Goal: Task Accomplishment & Management: Complete application form

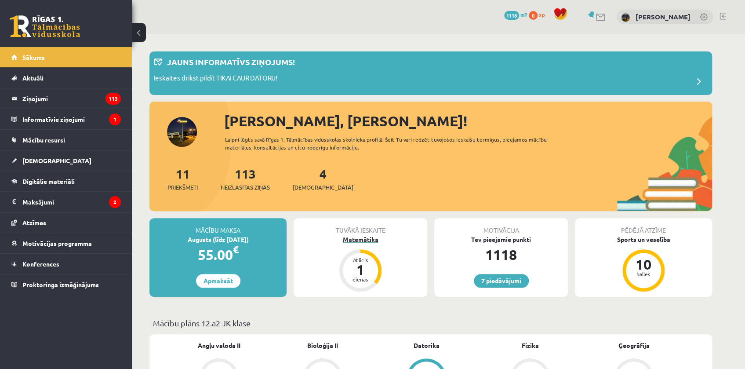
click at [361, 242] on div "Matemātika" at bounding box center [360, 239] width 134 height 9
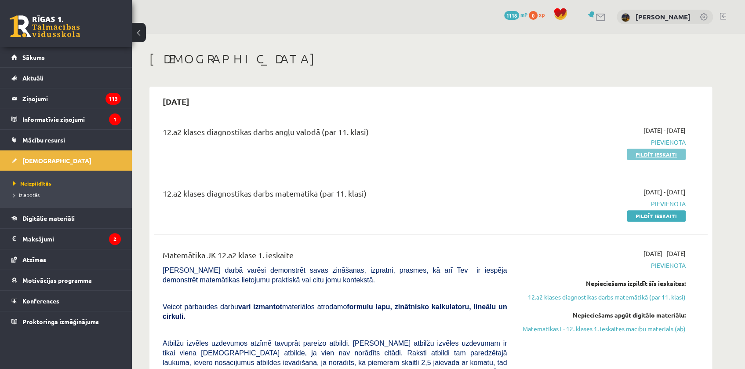
click at [648, 154] on link "Pildīt ieskaiti" at bounding box center [655, 153] width 59 height 11
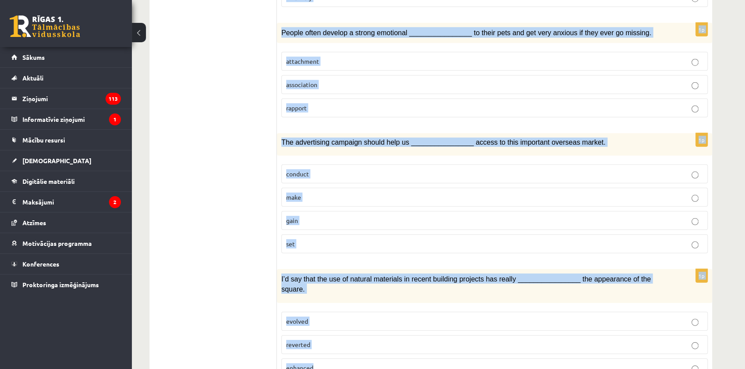
scroll to position [1227, 0]
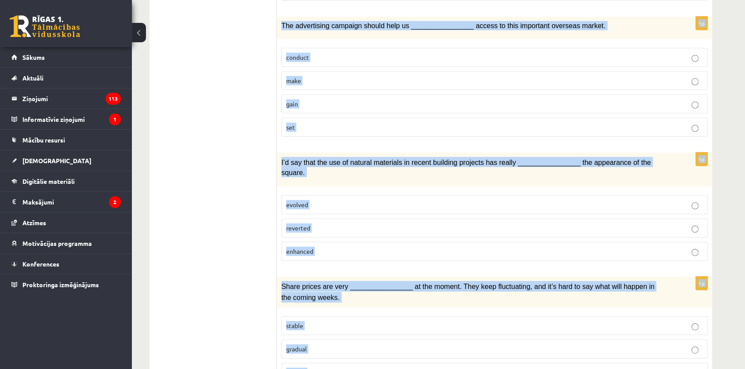
drag, startPoint x: 282, startPoint y: 129, endPoint x: 581, endPoint y: 316, distance: 352.5
copy form "Choose the correct answers. 1p It’s the end of school next month, after our exa…"
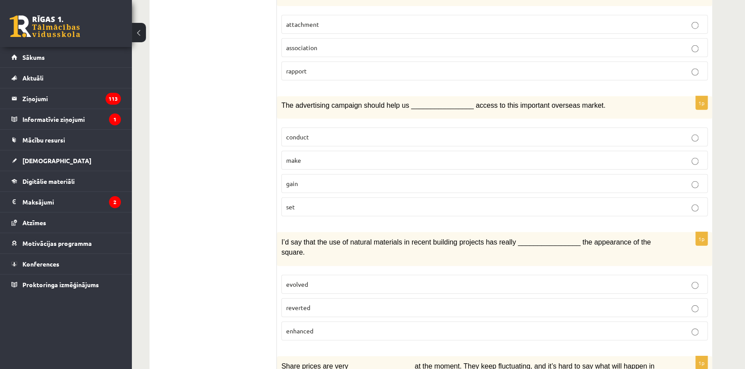
scroll to position [1147, 0]
drag, startPoint x: 211, startPoint y: 164, endPoint x: 218, endPoint y: 4, distance: 160.1
drag, startPoint x: 207, startPoint y: 272, endPoint x: 203, endPoint y: 254, distance: 17.9
drag, startPoint x: 215, startPoint y: 254, endPoint x: 217, endPoint y: 248, distance: 6.3
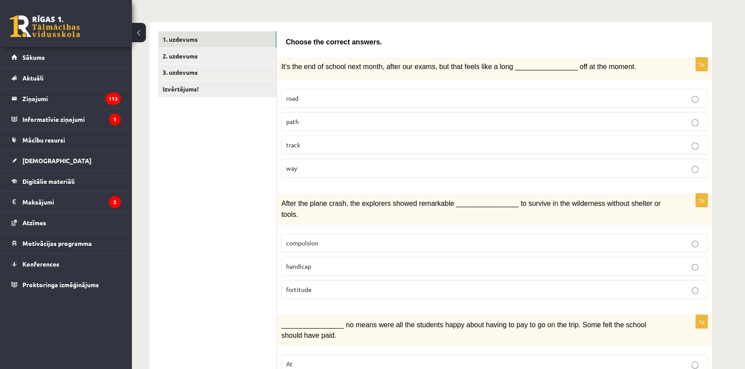
scroll to position [0, 0]
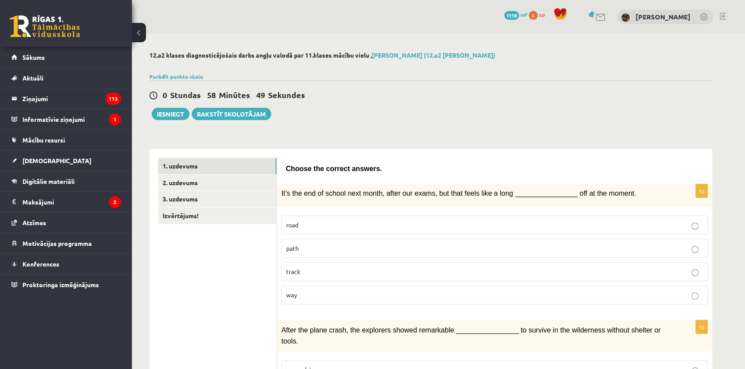
click at [324, 296] on p "way" at bounding box center [494, 294] width 416 height 9
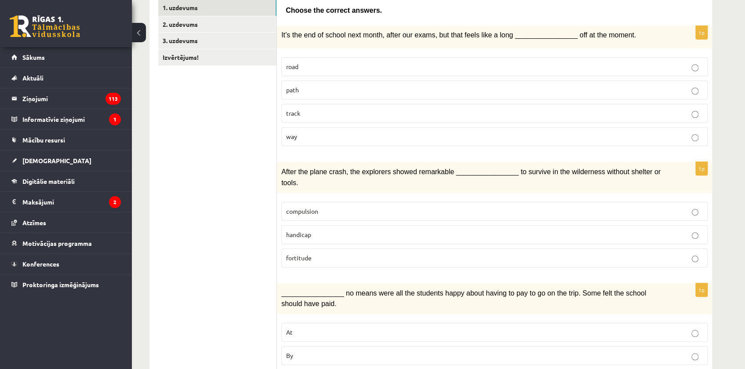
scroll to position [159, 0]
click at [308, 247] on label "fortitude" at bounding box center [494, 256] width 426 height 19
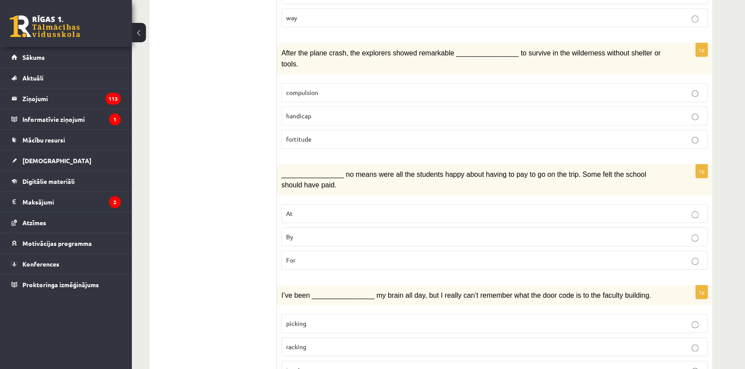
scroll to position [319, 0]
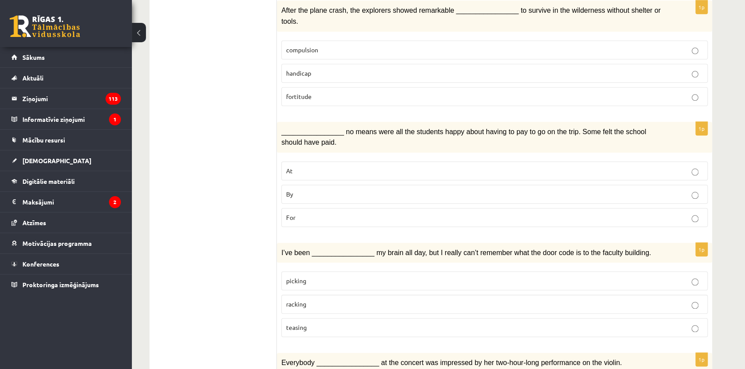
click at [306, 189] on p "By" at bounding box center [494, 193] width 416 height 9
click at [303, 300] on span "racking" at bounding box center [296, 304] width 20 height 8
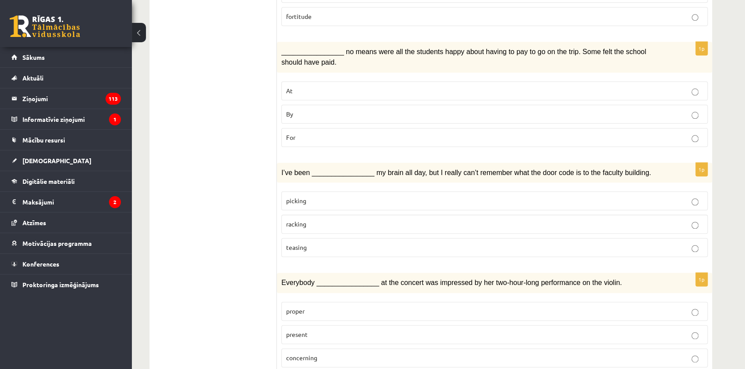
click at [317, 329] on p "present" at bounding box center [494, 333] width 416 height 9
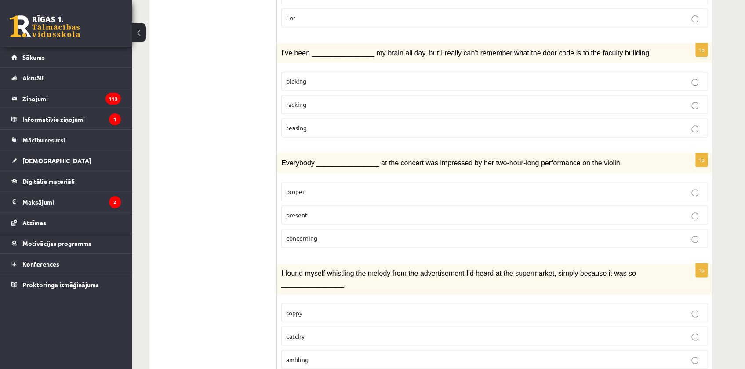
click at [312, 331] on p "catchy" at bounding box center [494, 335] width 416 height 9
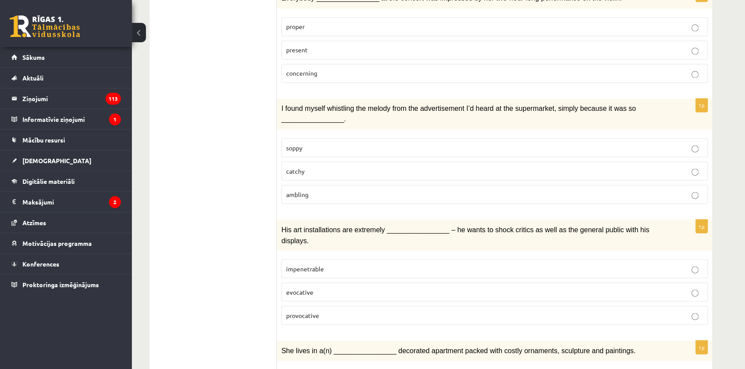
scroll to position [719, 0]
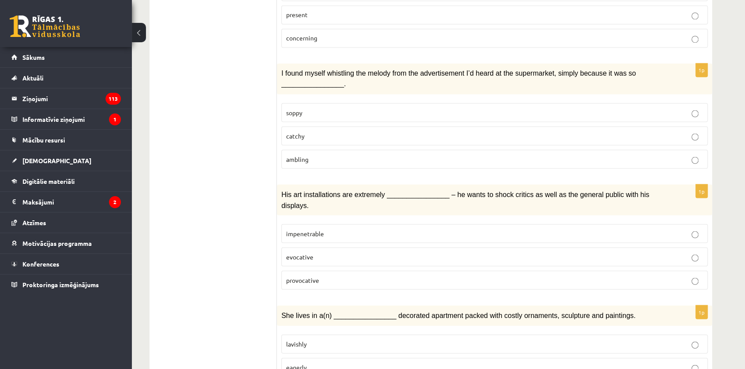
click at [316, 275] on p "provocative" at bounding box center [494, 279] width 416 height 9
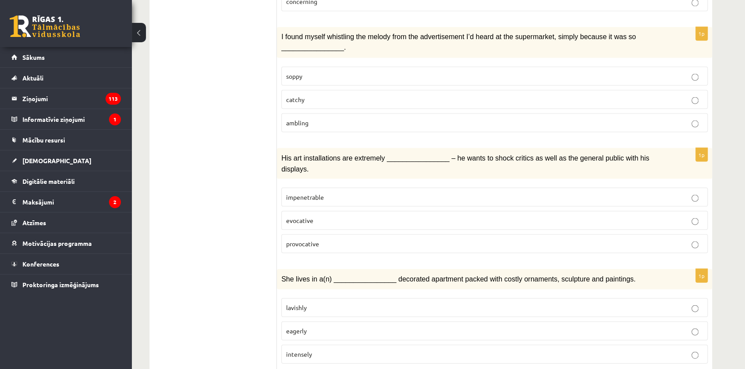
scroll to position [759, 0]
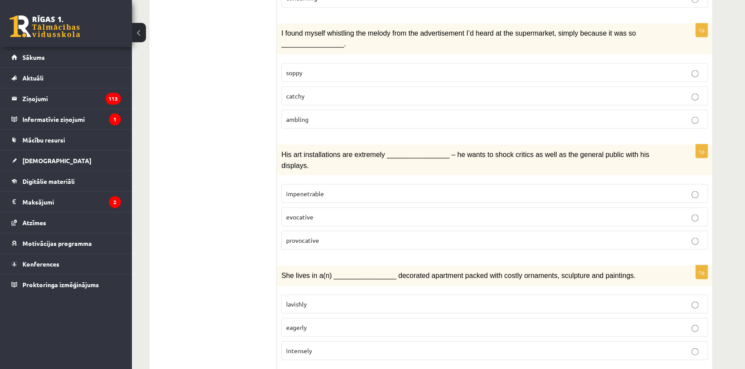
click at [315, 299] on p "lavishly" at bounding box center [494, 303] width 416 height 9
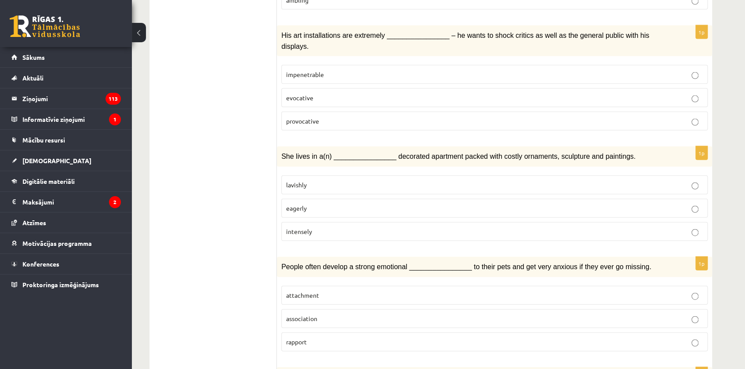
scroll to position [879, 0]
click at [310, 289] on span "attachment" at bounding box center [302, 293] width 33 height 8
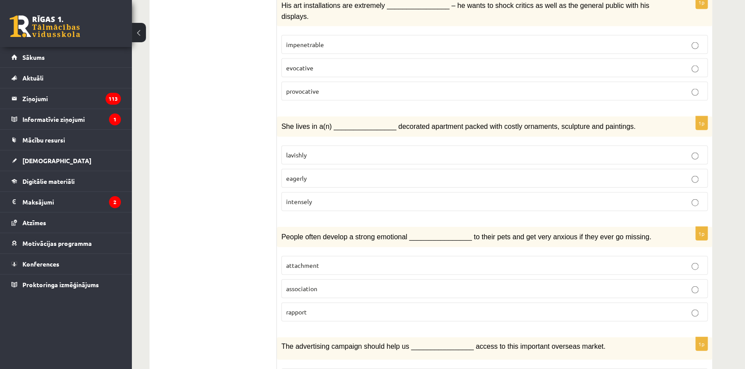
scroll to position [998, 0]
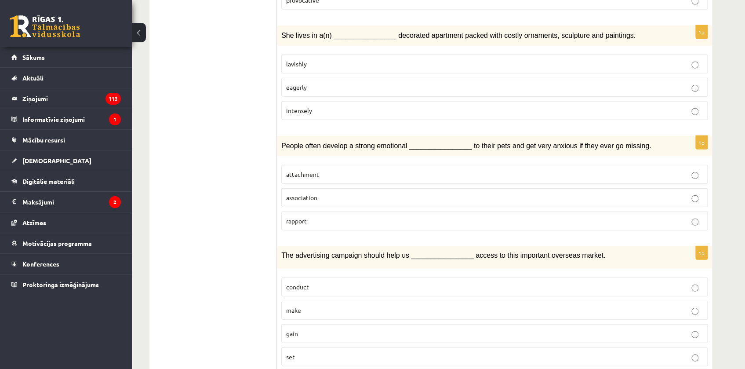
click at [302, 329] on p "gain" at bounding box center [494, 333] width 416 height 9
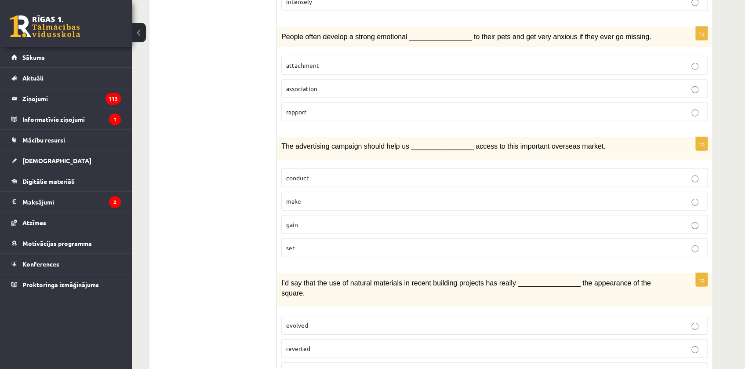
scroll to position [1158, 0]
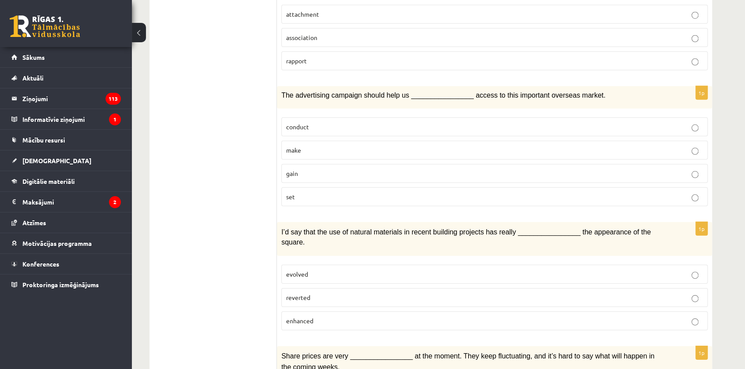
click at [313, 269] on p "evolved" at bounding box center [494, 273] width 416 height 9
click at [321, 311] on label "enhanced" at bounding box center [494, 320] width 426 height 19
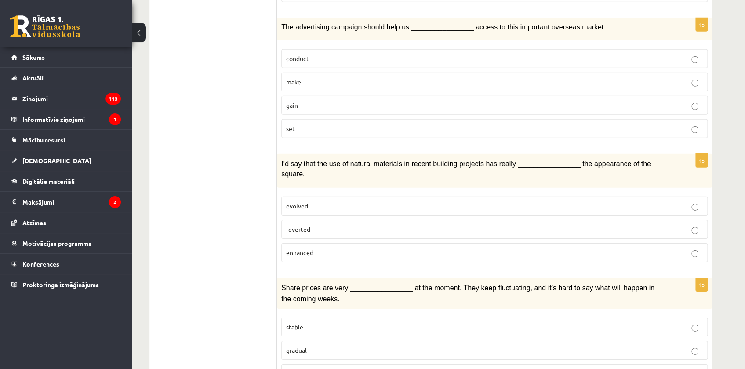
scroll to position [1227, 0]
click at [307, 367] on p "volatile" at bounding box center [494, 371] width 416 height 9
drag, startPoint x: 233, startPoint y: 258, endPoint x: 252, endPoint y: 176, distance: 84.0
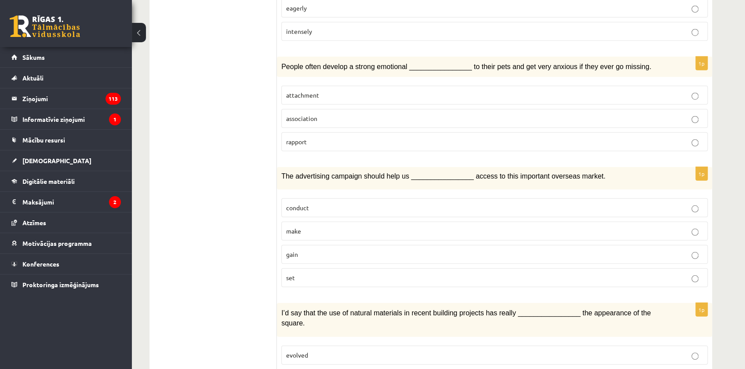
scroll to position [0, 0]
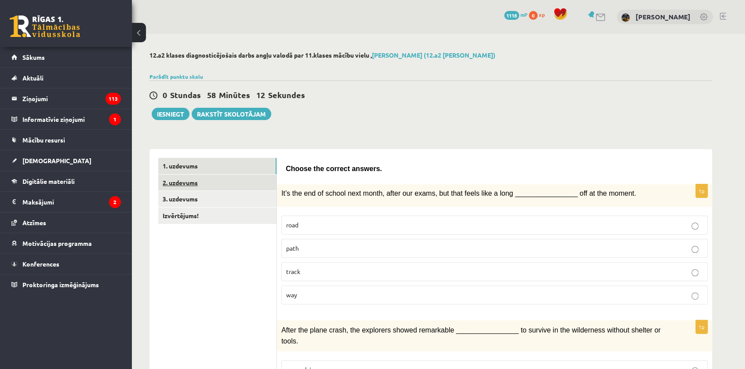
click at [198, 178] on link "2. uzdevums" at bounding box center [217, 182] width 118 height 16
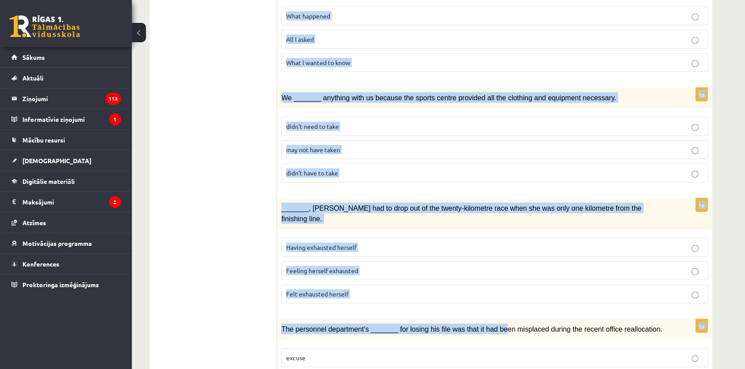
scroll to position [922, 0]
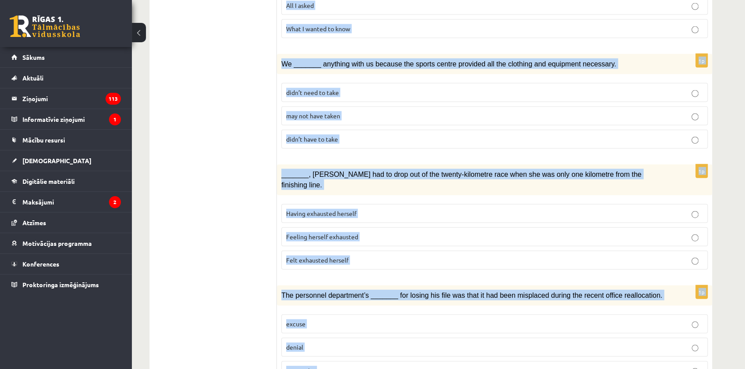
drag, startPoint x: 281, startPoint y: 164, endPoint x: 506, endPoint y: 322, distance: 274.8
copy form "Circle the form that cannot be used to complete the sentences. 1p In the USA du…"
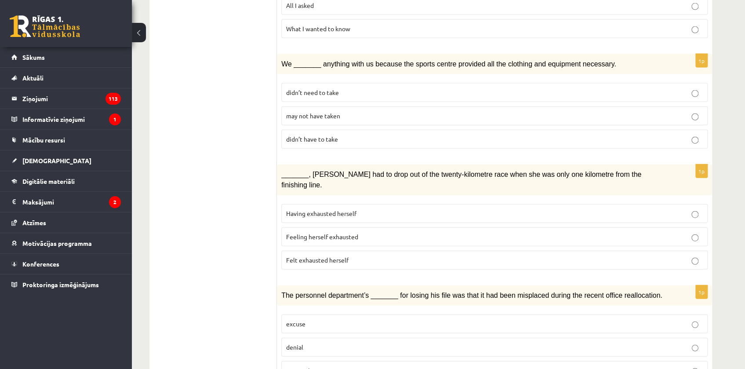
drag, startPoint x: 217, startPoint y: 201, endPoint x: 217, endPoint y: 196, distance: 4.5
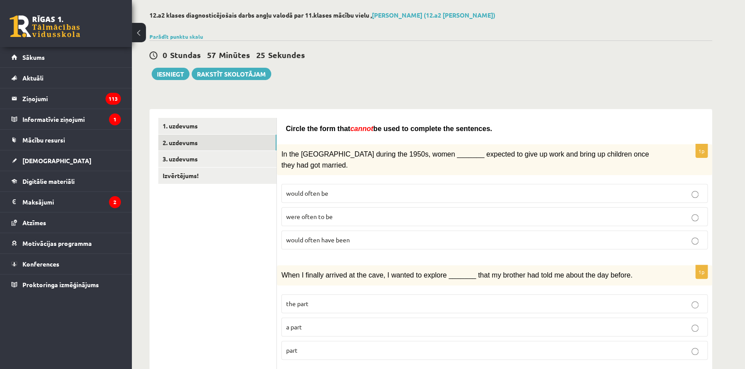
scroll to position [44, 0]
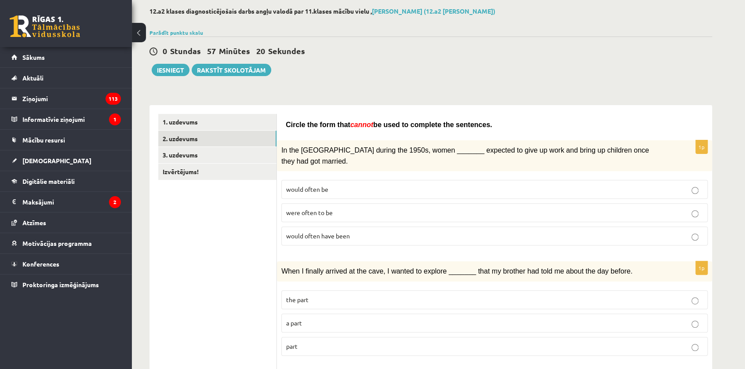
click at [326, 231] on span "would often have been" at bounding box center [318, 235] width 64 height 8
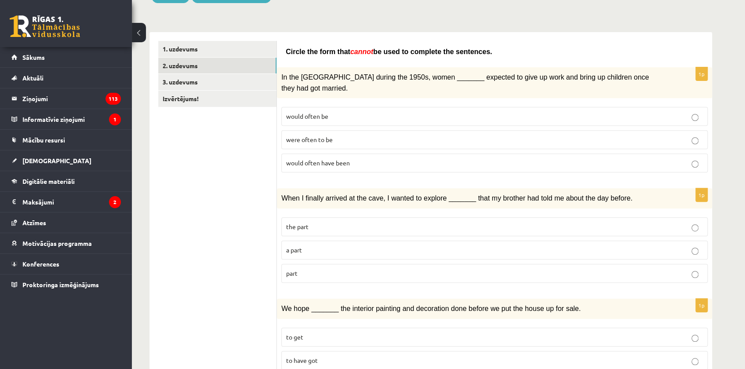
scroll to position [163, 0]
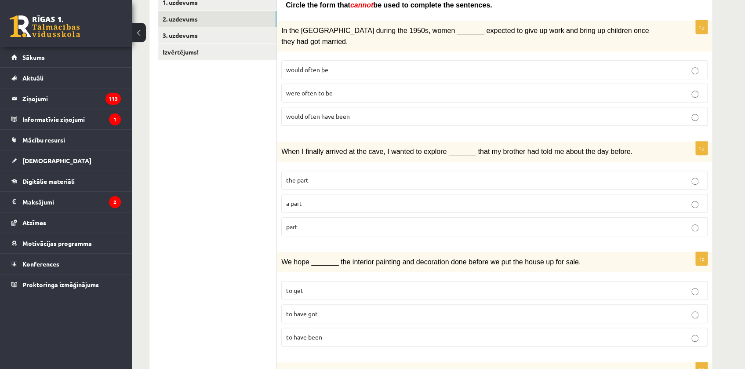
click at [316, 222] on p "part" at bounding box center [494, 226] width 416 height 9
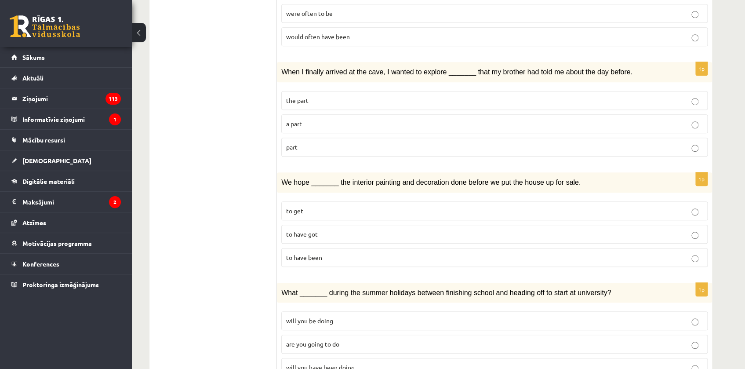
scroll to position [243, 0]
click at [297, 229] on span "to have got" at bounding box center [302, 233] width 32 height 8
click at [332, 252] on p "to have been" at bounding box center [494, 256] width 416 height 9
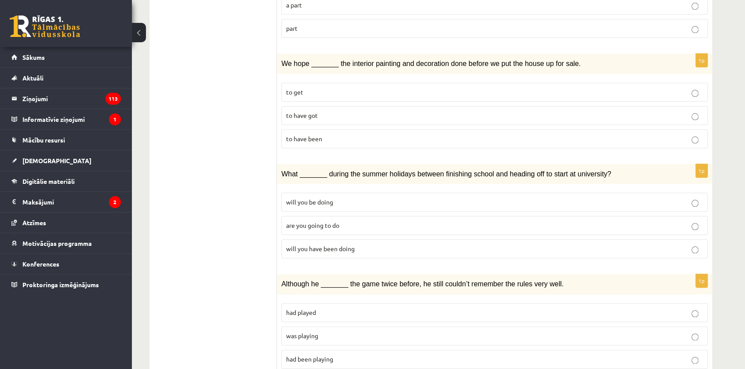
scroll to position [363, 0]
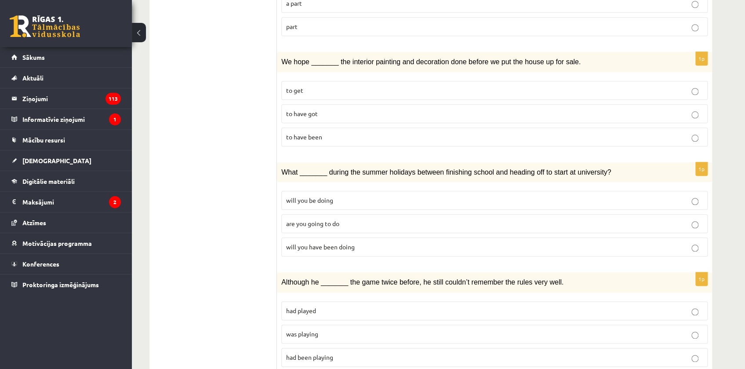
click at [336, 242] on span "will you have been doing" at bounding box center [320, 246] width 69 height 8
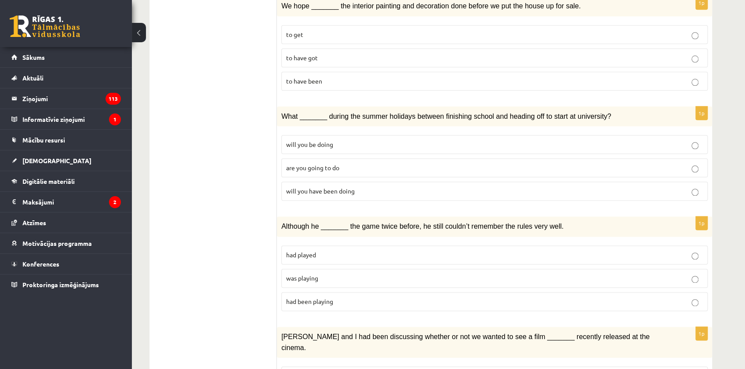
scroll to position [443, 0]
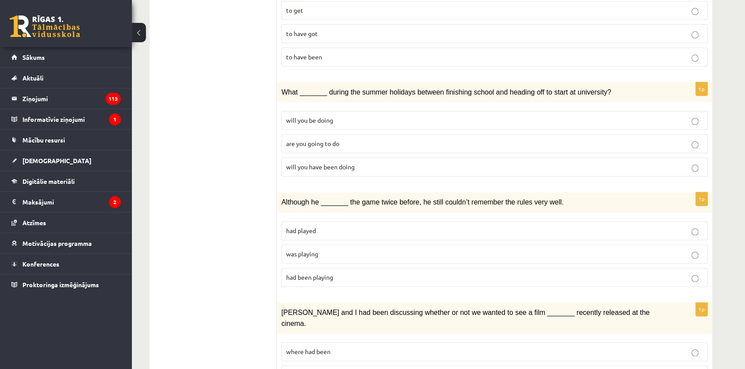
click at [315, 250] on span "was playing" at bounding box center [302, 254] width 32 height 8
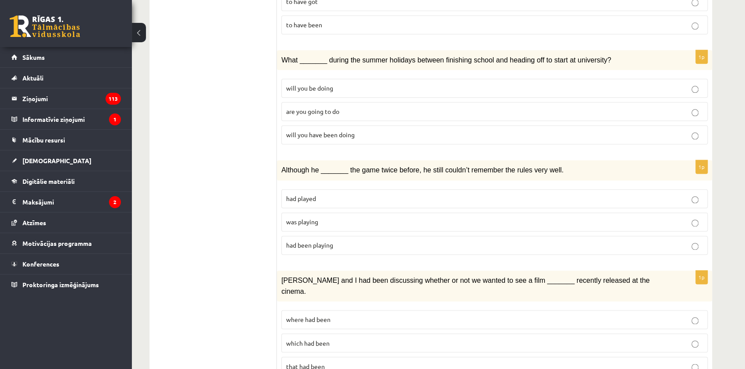
scroll to position [523, 0]
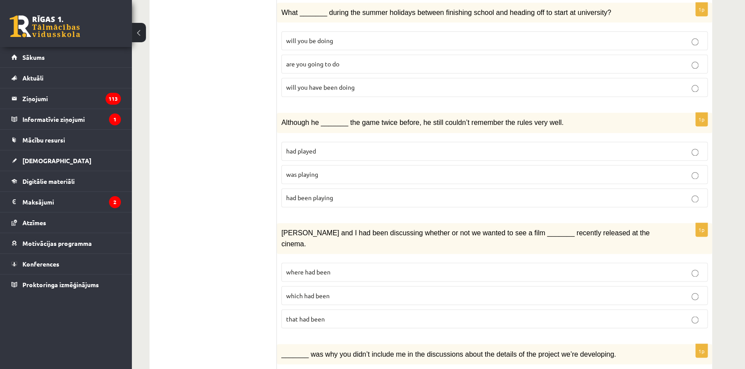
click at [338, 267] on p "where had been" at bounding box center [494, 271] width 416 height 9
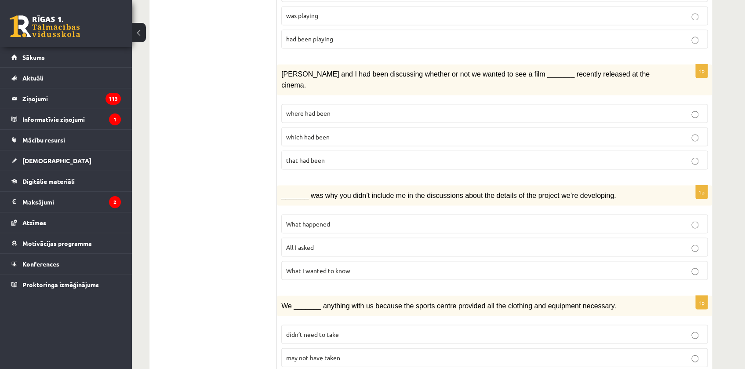
scroll to position [683, 0]
click at [319, 218] on span "What happened" at bounding box center [308, 222] width 44 height 8
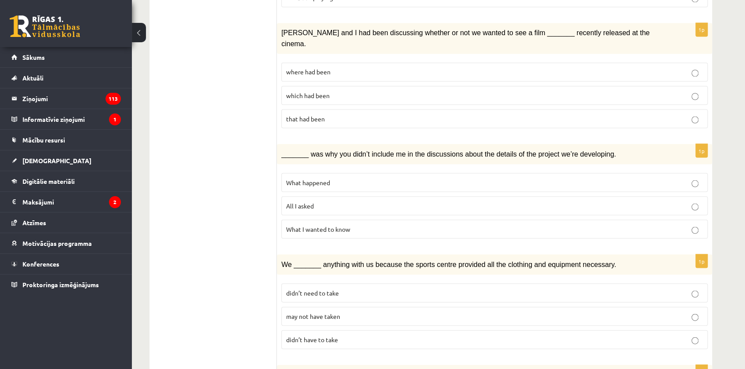
click at [312, 311] on span "may not have taken" at bounding box center [313, 315] width 54 height 8
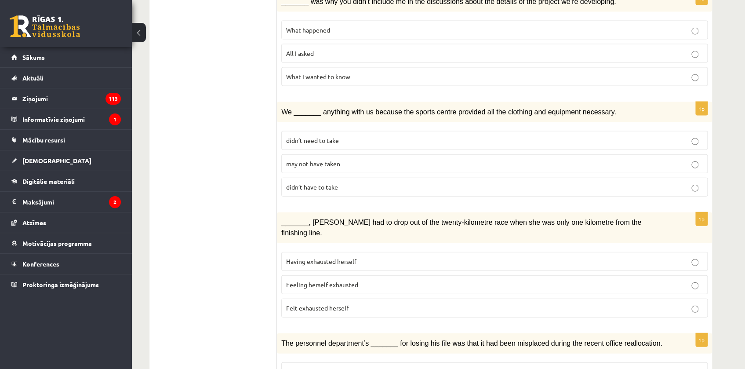
scroll to position [882, 0]
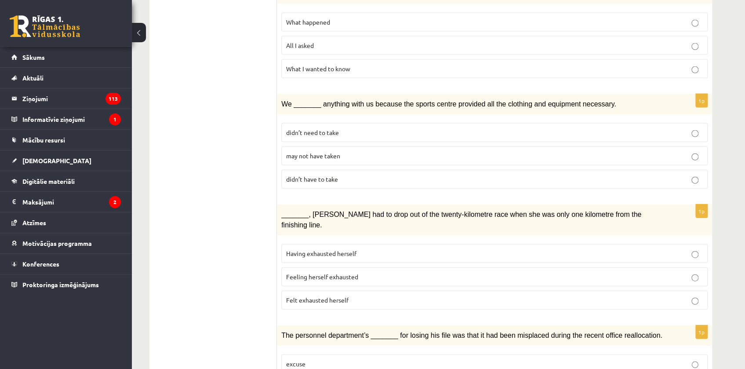
click at [322, 296] on span "Felt exhausted herself" at bounding box center [317, 300] width 62 height 8
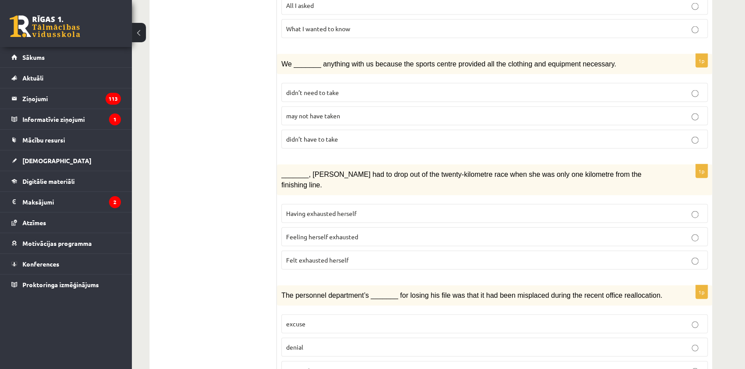
click at [313, 337] on label "denial" at bounding box center [494, 346] width 426 height 19
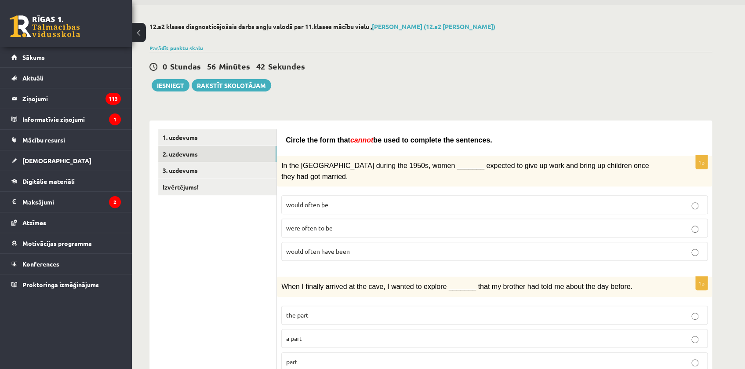
scroll to position [0, 0]
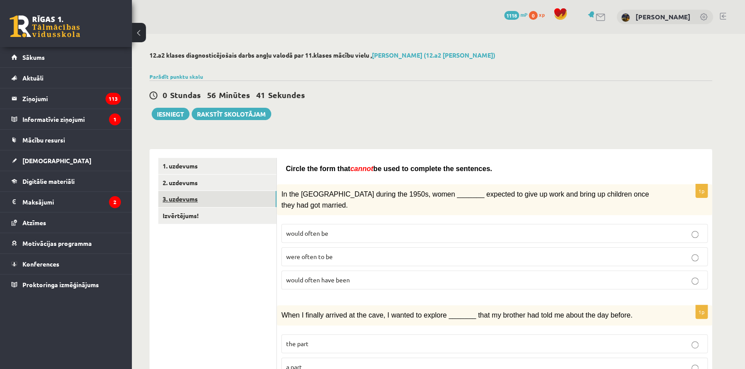
click at [188, 197] on link "3. uzdevums" at bounding box center [217, 199] width 118 height 16
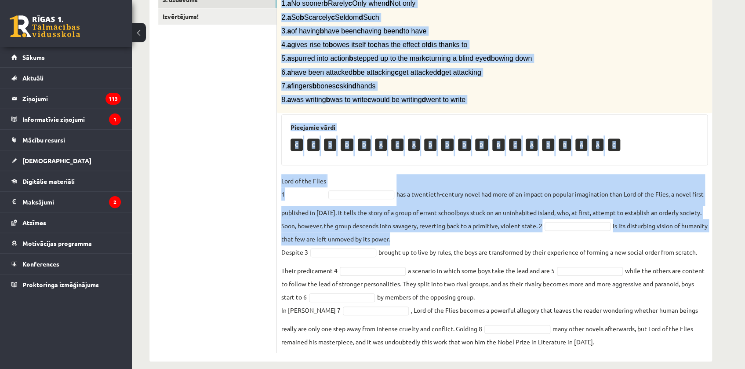
scroll to position [208, 0]
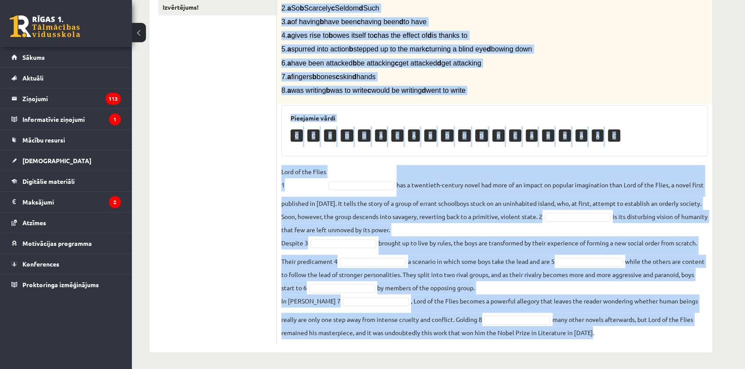
drag, startPoint x: 281, startPoint y: 93, endPoint x: 641, endPoint y: 335, distance: 433.6
click at [641, 340] on div "8p Complete the text with the correct words (a–d). 1. a No sooner b Rarely c On…" at bounding box center [494, 150] width 435 height 385
copy div "Complete the text with the correct words (a–d). 1. a No sooner b Rarely c Only …"
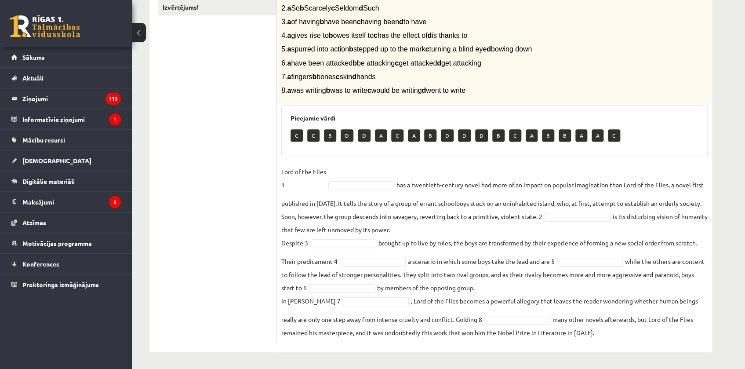
drag, startPoint x: 209, startPoint y: 159, endPoint x: 226, endPoint y: 163, distance: 17.6
click at [210, 159] on ul "1. uzdevums 2. uzdevums 3. uzdevums Izvērtējums!" at bounding box center [217, 146] width 119 height 394
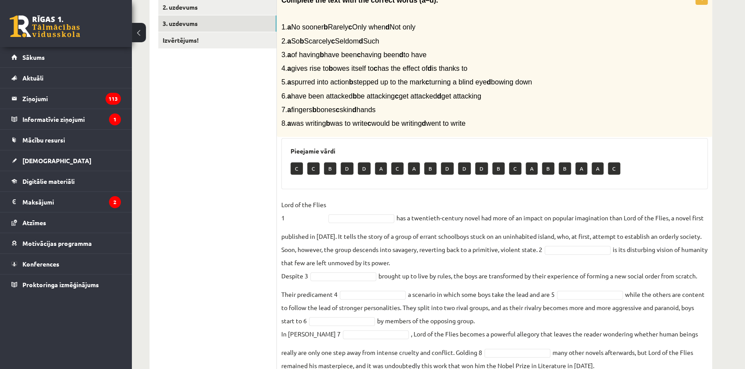
scroll to position [168, 0]
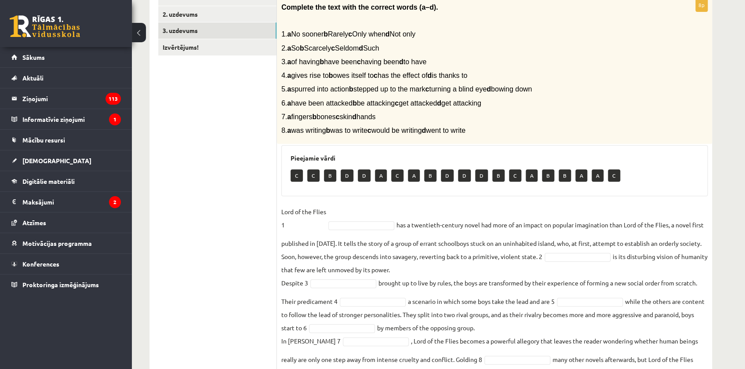
click at [307, 227] on p "Lord of the Flies 1" at bounding box center [303, 218] width 45 height 26
drag, startPoint x: 281, startPoint y: 221, endPoint x: 310, endPoint y: 230, distance: 30.0
click at [285, 224] on p "Lord of the Flies 1" at bounding box center [303, 218] width 45 height 26
click at [307, 227] on p "Lord of the Flies 1" at bounding box center [303, 218] width 45 height 26
click at [307, 225] on p "Lord of the Flies 1" at bounding box center [303, 218] width 45 height 26
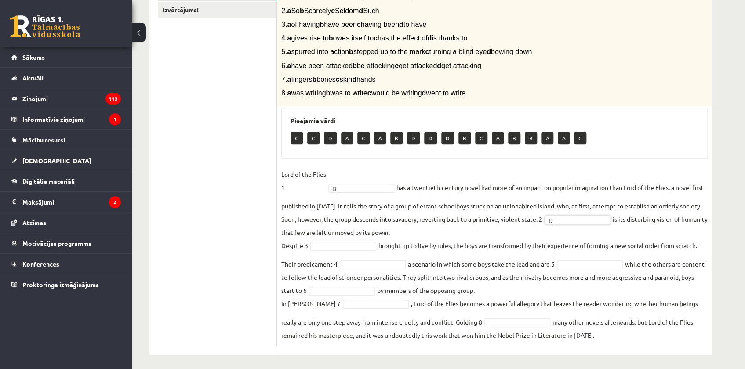
scroll to position [208, 0]
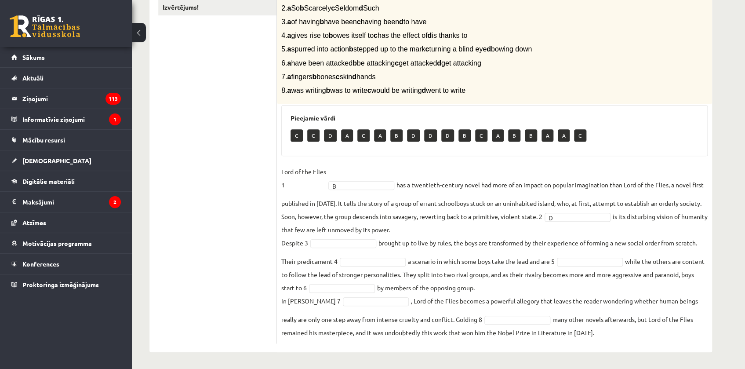
click at [337, 238] on fieldset "Lord of the Flies 1 B * has a twentieth-century novel had more of an impact on …" at bounding box center [494, 252] width 426 height 174
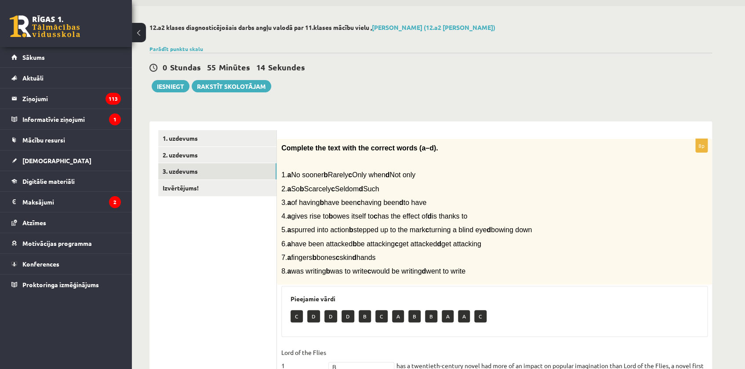
scroll to position [0, 0]
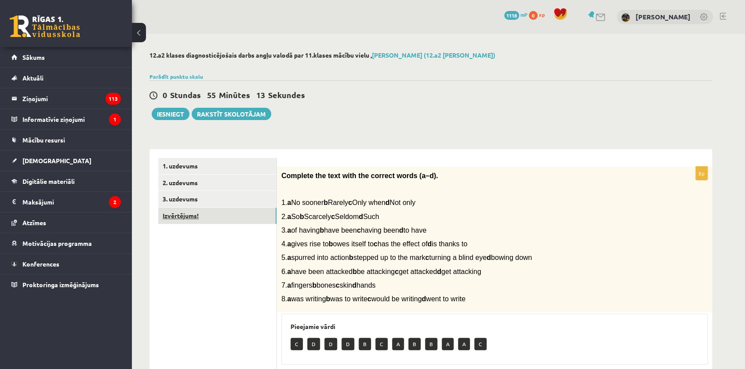
click at [176, 219] on link "Izvērtējums!" at bounding box center [217, 215] width 118 height 16
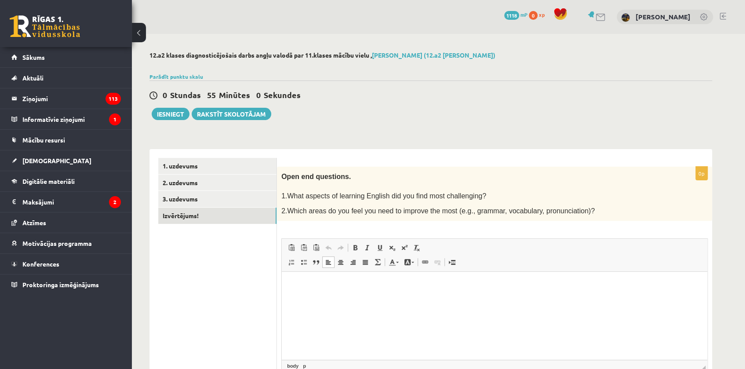
click at [337, 292] on html at bounding box center [494, 284] width 425 height 27
click at [545, 284] on p "**********" at bounding box center [494, 284] width 408 height 9
drag, startPoint x: 545, startPoint y: 284, endPoint x: 558, endPoint y: 301, distance: 21.9
click at [558, 298] on html "**********" at bounding box center [494, 284] width 425 height 27
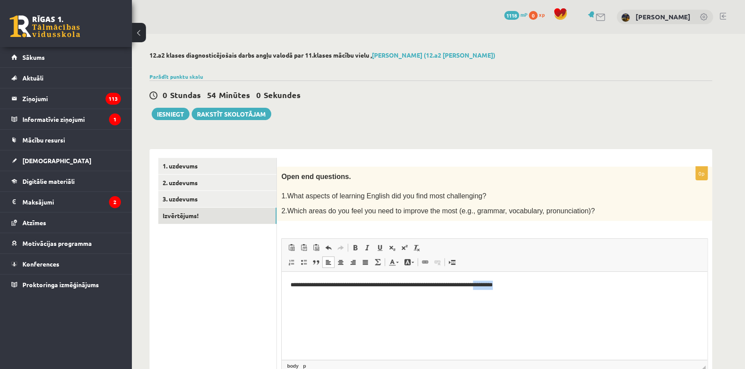
drag, startPoint x: 539, startPoint y: 290, endPoint x: 502, endPoint y: 289, distance: 37.8
click at [502, 289] on html "**********" at bounding box center [494, 284] width 425 height 27
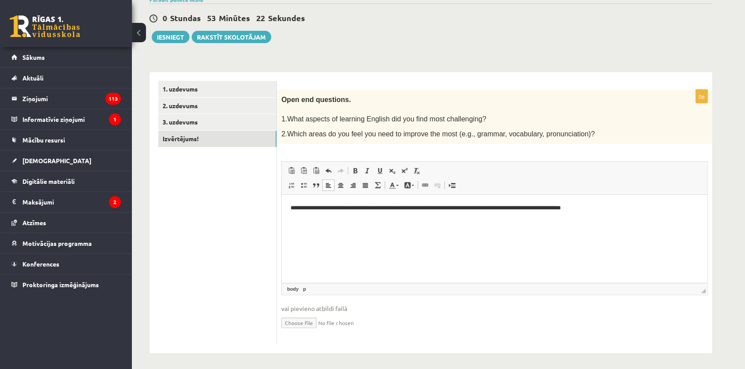
click at [609, 208] on p "**********" at bounding box center [494, 207] width 408 height 9
click at [184, 36] on button "Iesniegt" at bounding box center [171, 37] width 38 height 12
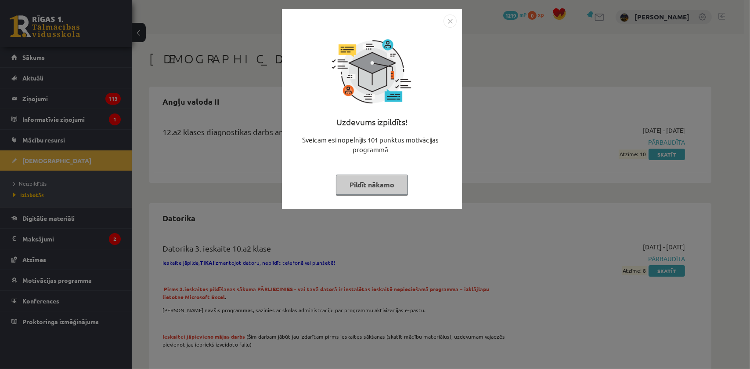
click at [378, 178] on button "Pildīt nākamo" at bounding box center [372, 184] width 72 height 20
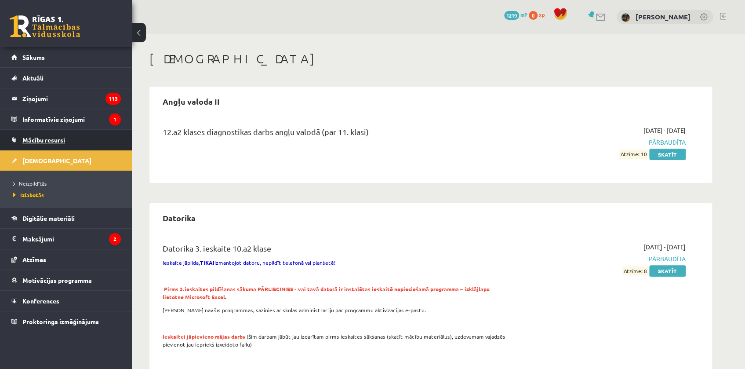
click at [40, 136] on span "Mācību resursi" at bounding box center [43, 140] width 43 height 8
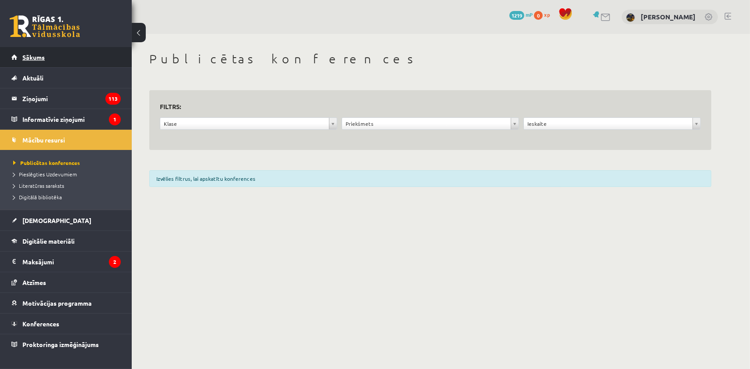
click at [36, 57] on span "Sākums" at bounding box center [33, 57] width 22 height 8
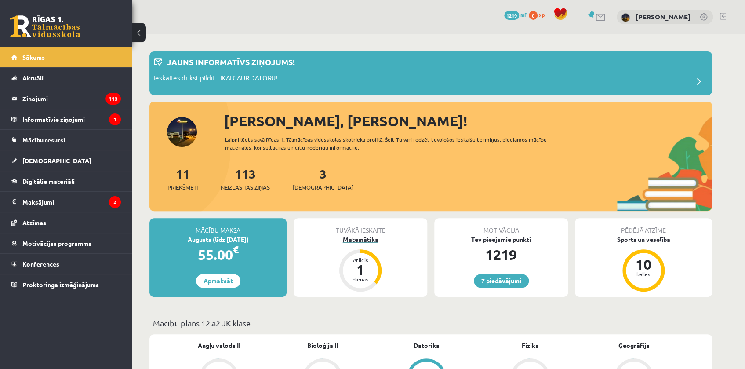
click at [367, 242] on div "Matemātika" at bounding box center [360, 239] width 134 height 9
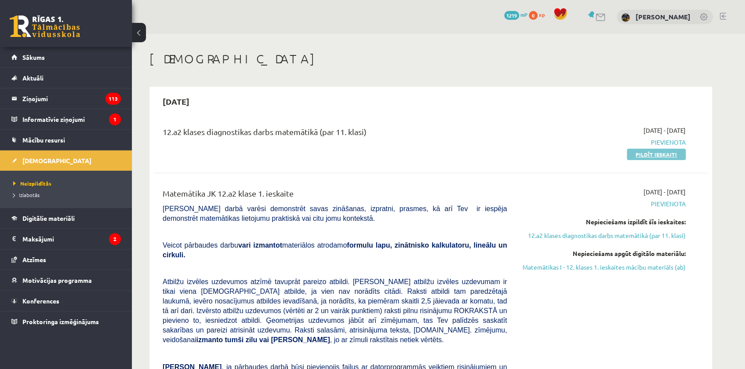
click at [648, 156] on link "Pildīt ieskaiti" at bounding box center [655, 153] width 59 height 11
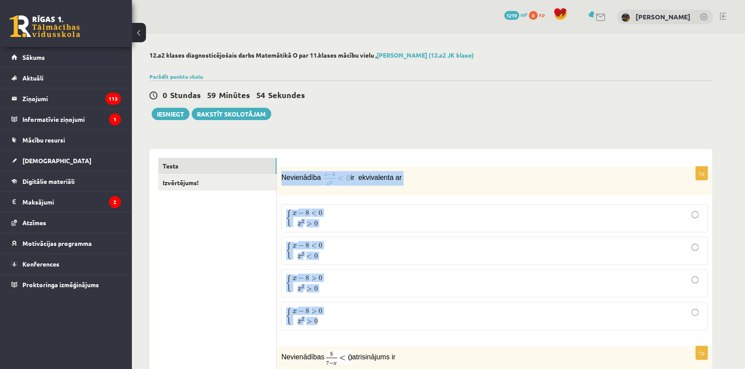
drag, startPoint x: 283, startPoint y: 177, endPoint x: 420, endPoint y: 329, distance: 205.0
click at [420, 329] on div "1p Nevienādība ir ekvivalenta ar { x − 8 < 0 x 2 > 0 { x − 8 < 0 x 2 > 0 { x − …" at bounding box center [494, 251] width 435 height 170
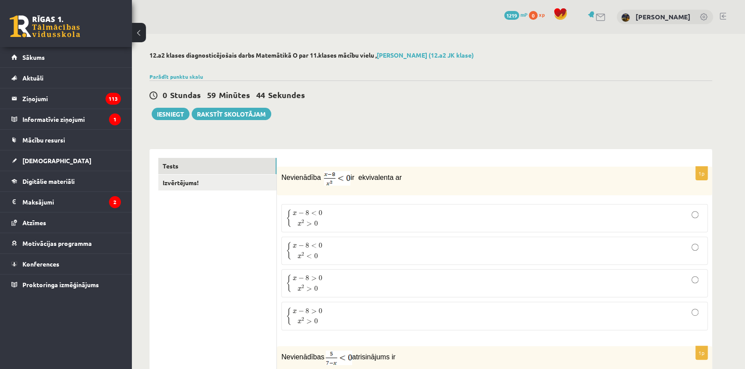
click at [364, 89] on div "0 Stundas 59 Minūtes 44 Sekundes Iesniegt Rakstīt skolotājam" at bounding box center [430, 100] width 562 height 40
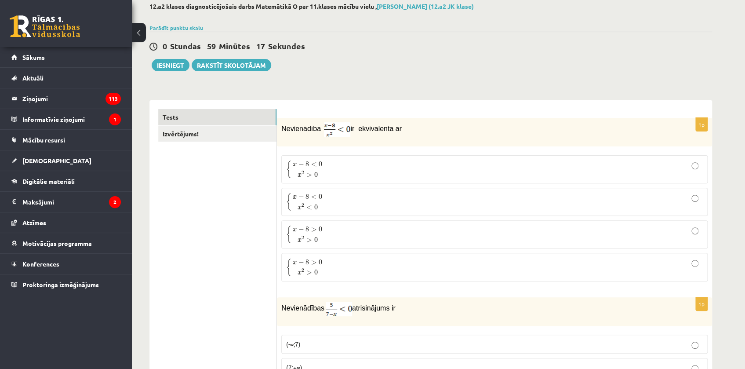
scroll to position [119, 0]
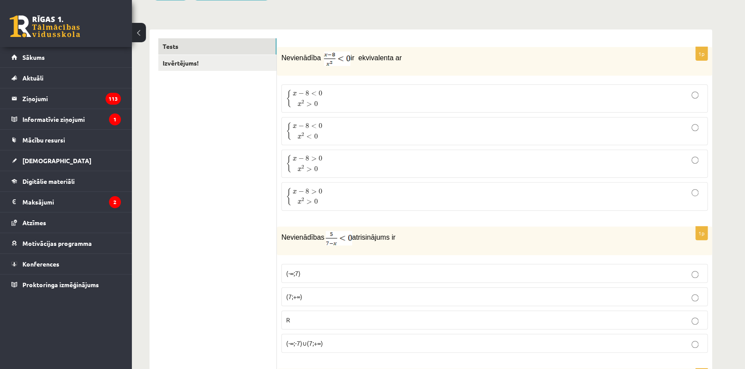
click at [324, 98] on span "{ x − 8 < 0 x 2 > 0" at bounding box center [305, 99] width 38 height 18
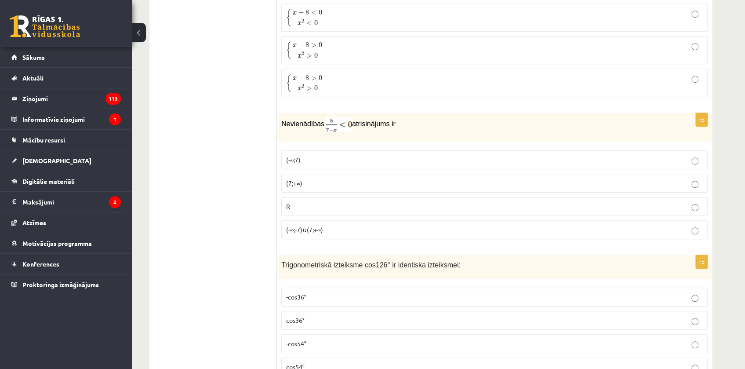
scroll to position [239, 0]
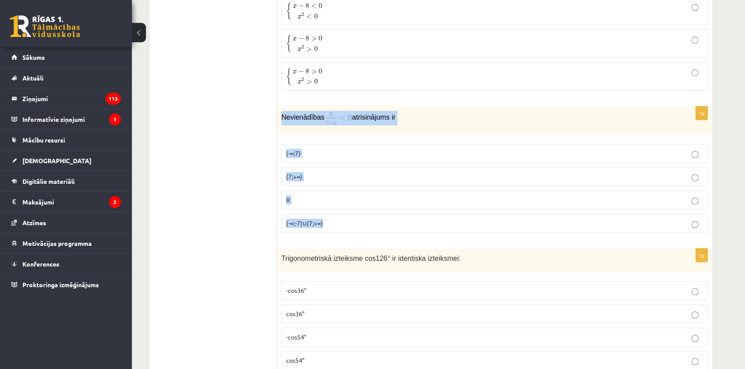
drag, startPoint x: 278, startPoint y: 114, endPoint x: 384, endPoint y: 219, distance: 149.1
click at [384, 219] on div "1p Nevienādības atrisinājums ir (-∞;7) (7;+∞) R (-∞;-7)∪(7;+∞)" at bounding box center [494, 172] width 435 height 133
copy div "Nevienādības atrisinājums ir (-∞;7) (7;+∞) R (-∞;-7)∪(7;+∞)"
click at [541, 218] on label "(-∞;-7)∪(7;+∞)" at bounding box center [494, 222] width 426 height 19
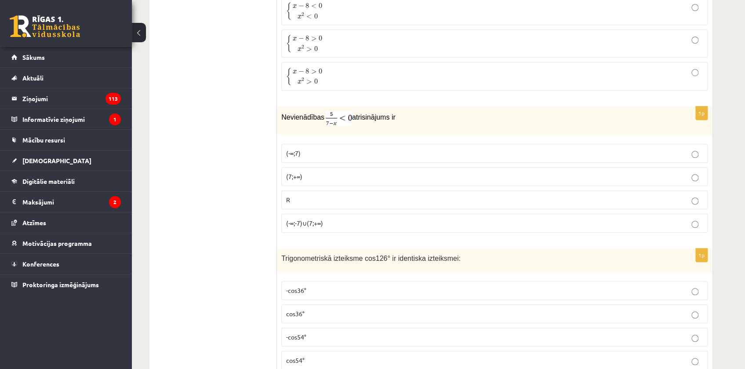
click at [433, 8] on p "{ x − 8 < 0 x 2 < 0 { x − 8 < 0 x 2 < 0" at bounding box center [494, 11] width 416 height 18
click at [306, 178] on p "(7;+∞)" at bounding box center [494, 176] width 416 height 9
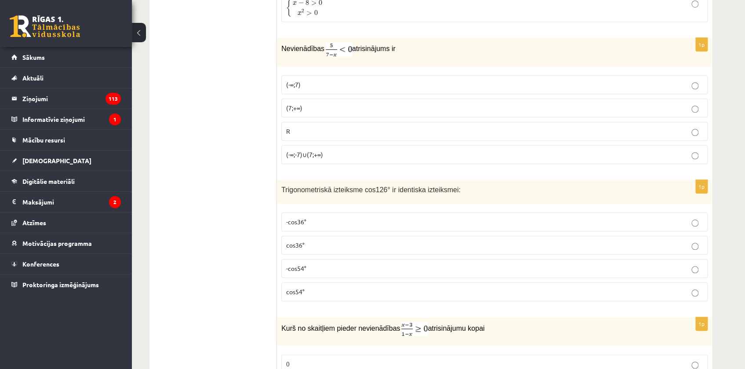
scroll to position [319, 0]
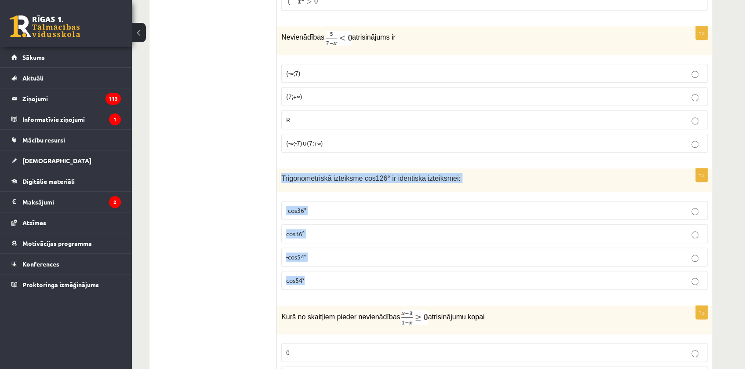
drag, startPoint x: 282, startPoint y: 177, endPoint x: 341, endPoint y: 289, distance: 126.9
click at [341, 289] on div "1p Trigonometriskā izteiksme cos126° ir identiska izteiksmei: -cos36° cos36° -c…" at bounding box center [494, 232] width 435 height 129
copy div "Trigonometriskā izteiksme cos126° ir identiska izteiksmei: -cos36° cos36° -cos5…"
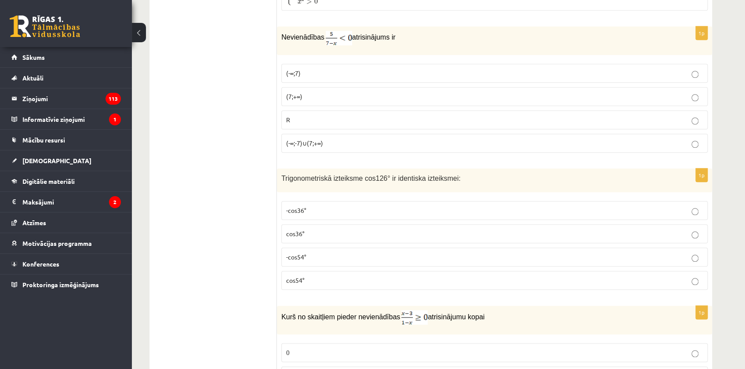
click at [311, 257] on p "-cos54°" at bounding box center [494, 256] width 416 height 9
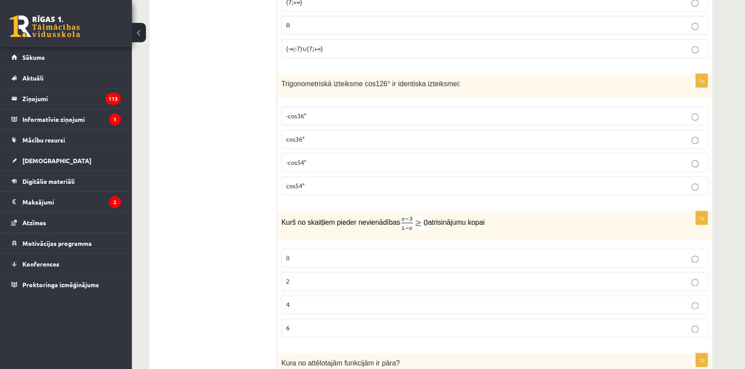
scroll to position [519, 0]
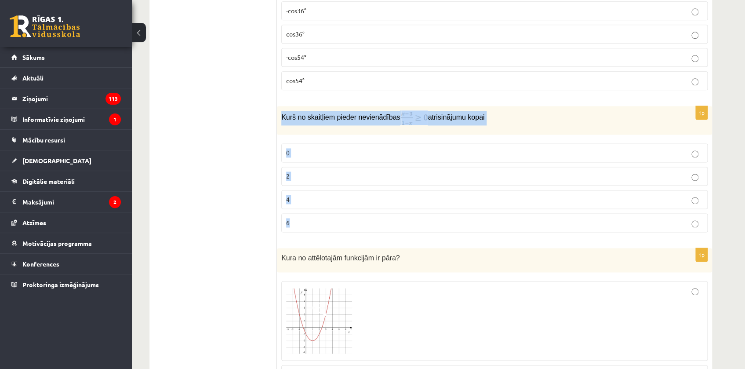
drag, startPoint x: 279, startPoint y: 118, endPoint x: 425, endPoint y: 217, distance: 176.1
click at [425, 217] on div "1p Kurš no skaitļiem pieder nevienādības atrisinājumu kopai 0 2 4 6" at bounding box center [494, 172] width 435 height 133
copy div "Kurš no skaitļiem pieder nevienādības atrisinājumu kopai 0 2 4 6"
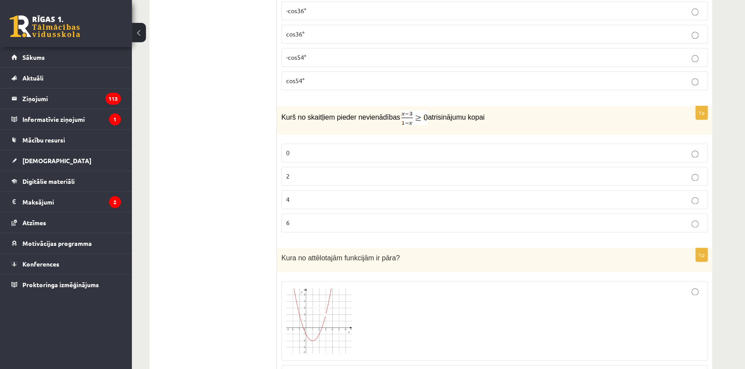
click at [288, 176] on span "2" at bounding box center [288, 176] width 4 height 8
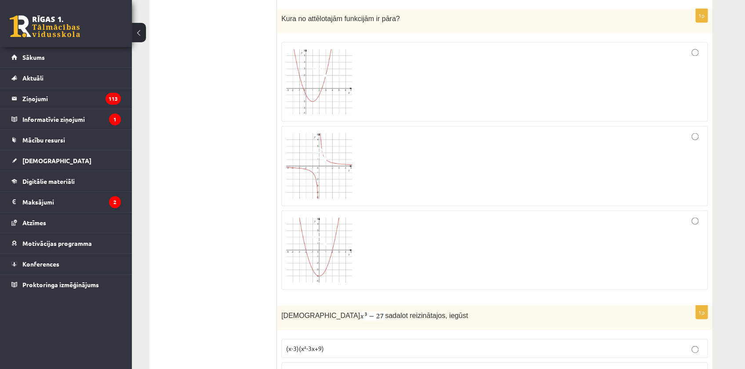
scroll to position [719, 0]
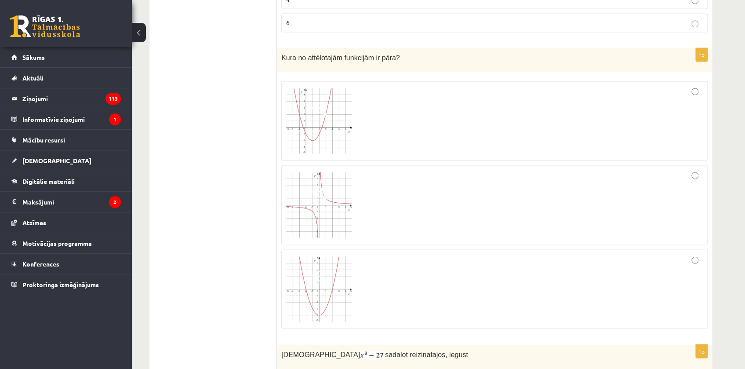
click at [328, 301] on img at bounding box center [319, 288] width 66 height 65
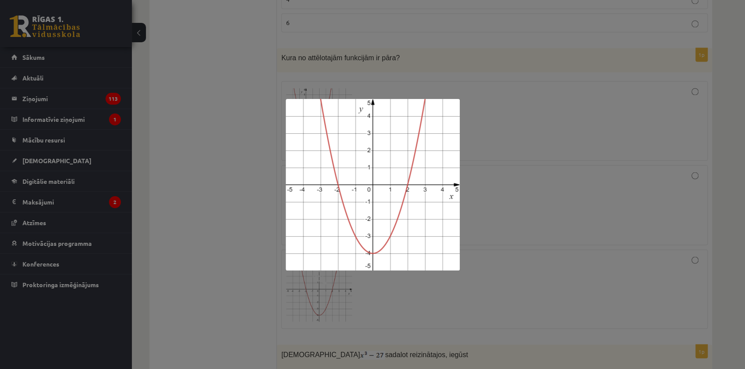
click at [540, 256] on div at bounding box center [372, 184] width 745 height 369
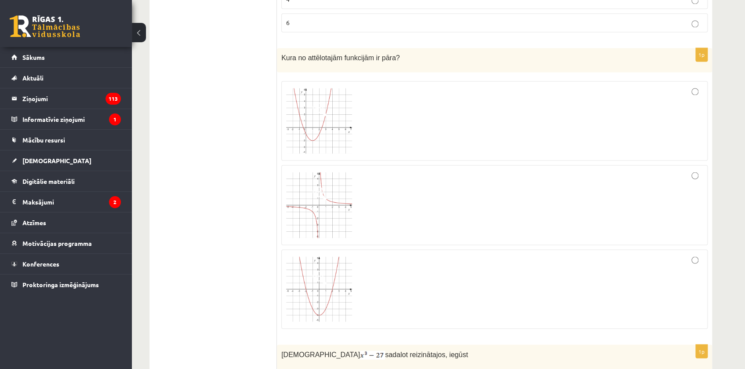
click at [688, 264] on div at bounding box center [494, 288] width 416 height 69
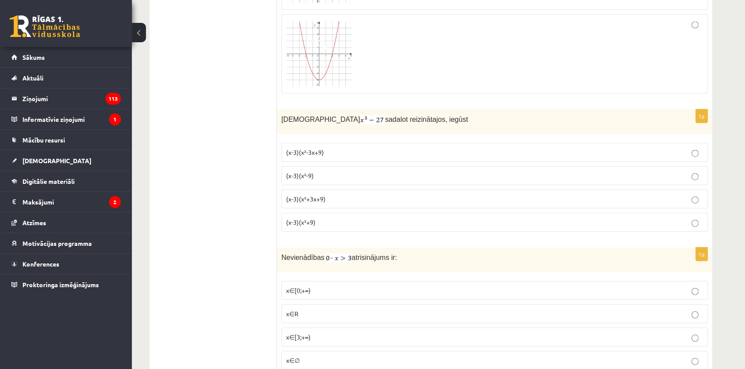
scroll to position [958, 0]
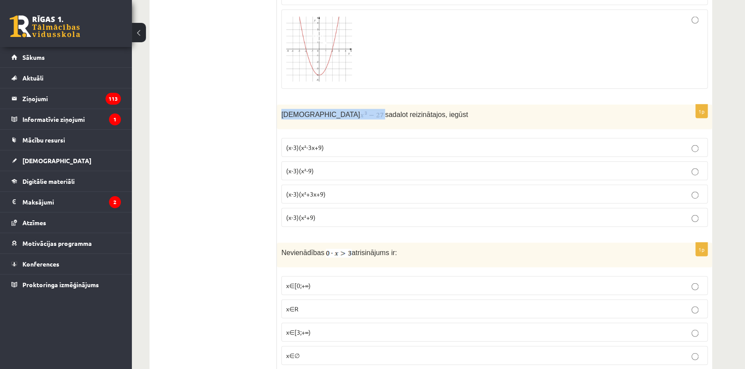
drag, startPoint x: 282, startPoint y: 112, endPoint x: 325, endPoint y: 114, distance: 43.5
click at [326, 114] on div "Izteiksmi sadalot reizinātajos, iegūst" at bounding box center [494, 117] width 435 height 25
click at [360, 114] on img at bounding box center [372, 115] width 25 height 9
click at [320, 119] on div "Izteiksmi sadalot reizinātajos, iegūst" at bounding box center [494, 117] width 435 height 25
click at [319, 119] on div "Izteiksmi sadalot reizinātajos, iegūst" at bounding box center [494, 117] width 435 height 25
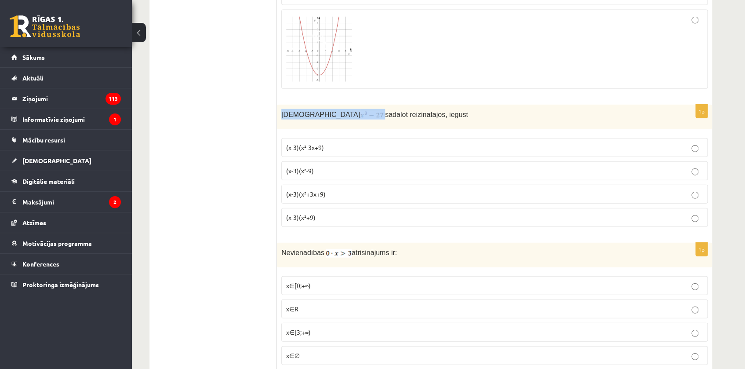
click at [317, 123] on div "Izteiksmi sadalot reizinātajos, iegūst" at bounding box center [494, 117] width 435 height 25
drag, startPoint x: 275, startPoint y: 107, endPoint x: 445, endPoint y: 117, distance: 170.3
click at [441, 122] on div "Izteiksmi sadalot reizinātajos, iegūst" at bounding box center [494, 117] width 435 height 25
drag, startPoint x: 409, startPoint y: 109, endPoint x: 287, endPoint y: 108, distance: 121.2
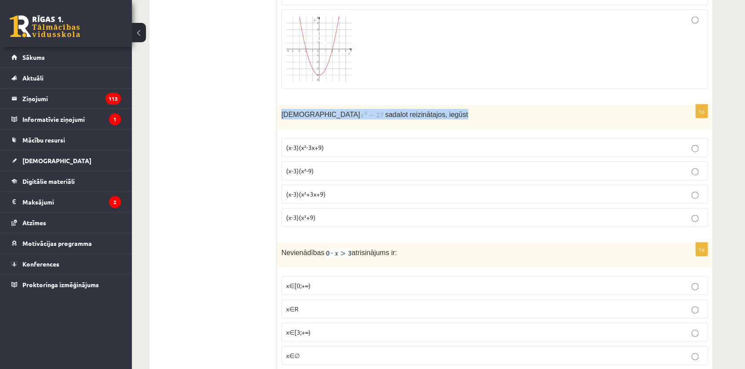
click at [278, 112] on div "Izteiksmi sadalot reizinātajos, iegūst" at bounding box center [494, 117] width 435 height 25
copy p "Izteiksmi sadalot reizinātajos, iegūst"
click at [322, 186] on label "(x-3)(x²+3x+9)" at bounding box center [494, 193] width 426 height 19
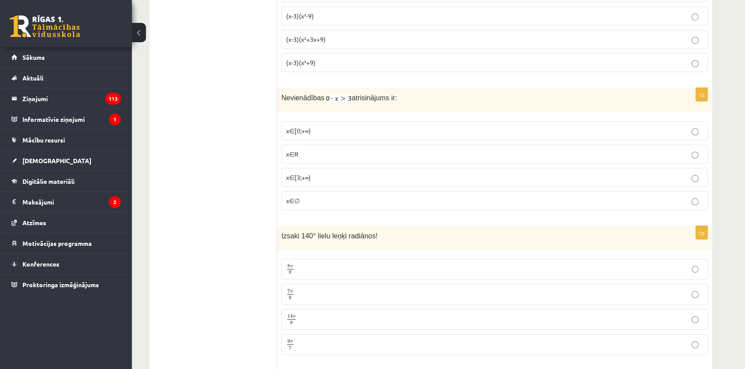
scroll to position [1118, 0]
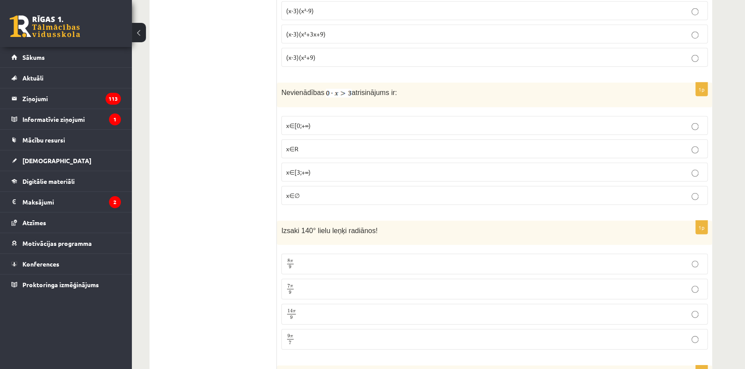
drag, startPoint x: 281, startPoint y: 86, endPoint x: 448, endPoint y: 88, distance: 167.4
click at [448, 88] on div "Nevienādības atrisinājums ir:" at bounding box center [494, 95] width 435 height 25
copy p "Nevienādības atrisinājums ir:"
click at [321, 193] on p "x∈∅" at bounding box center [494, 195] width 416 height 9
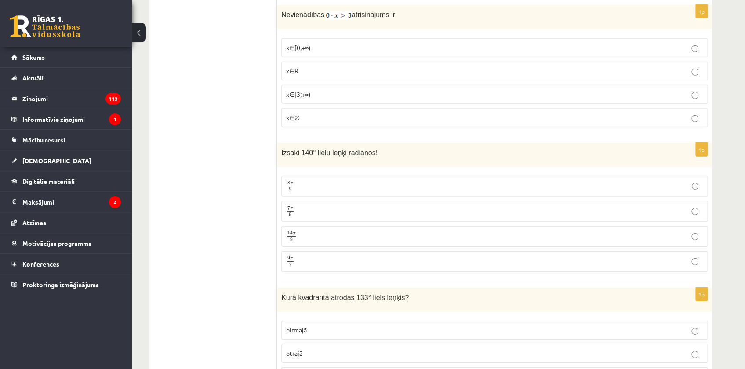
scroll to position [1198, 0]
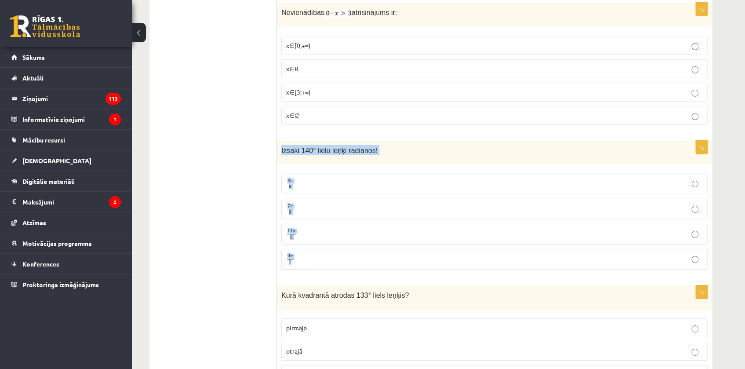
drag, startPoint x: 279, startPoint y: 148, endPoint x: 391, endPoint y: 255, distance: 155.0
click at [391, 255] on div "1p Izsaki 140° lielu leņķi radiānos! 8 π 9 8 π 9 7 π 9 7 π 9 14 π 9 14 π 9 9 π …" at bounding box center [494, 209] width 435 height 136
copy div "Izsaki 140° lielu leņķi radiānos! 8 π 9 8 π 9 7 π 9 7 π 9 14 π 9 14 π 9 9 π 7"
drag, startPoint x: 203, startPoint y: 166, endPoint x: 222, endPoint y: 179, distance: 23.0
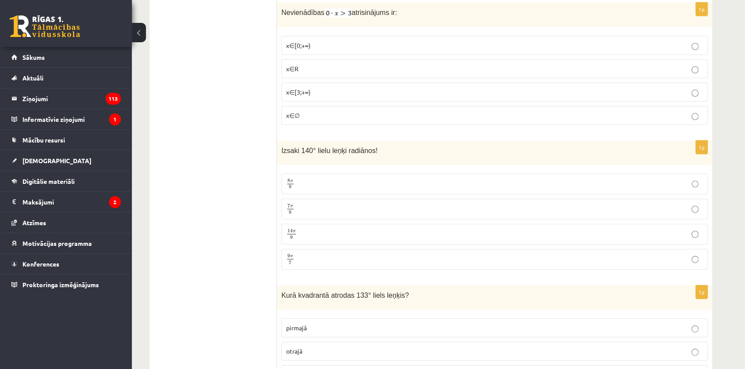
click at [288, 204] on span "7" at bounding box center [288, 206] width 3 height 4
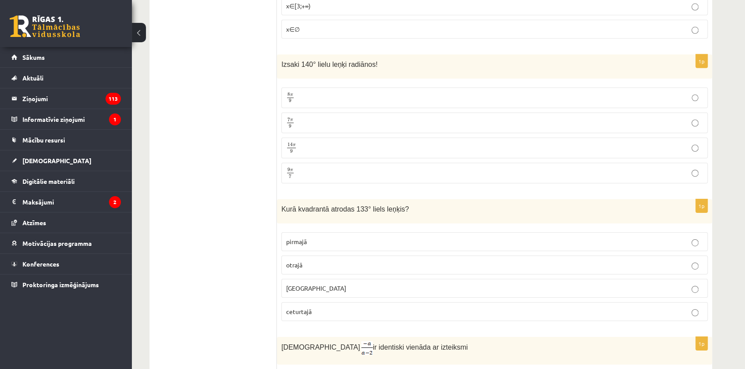
scroll to position [1357, 0]
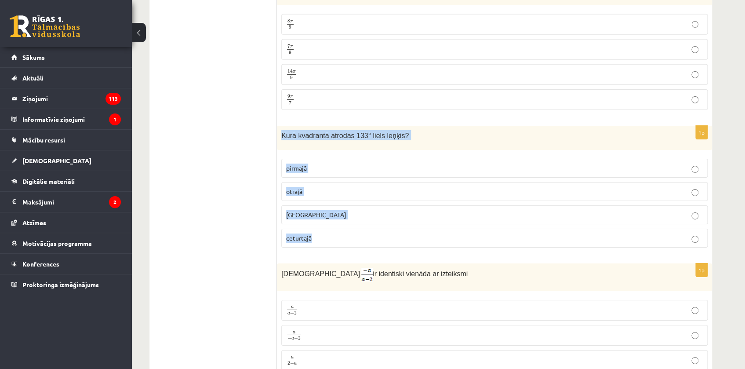
drag, startPoint x: 279, startPoint y: 134, endPoint x: 360, endPoint y: 234, distance: 129.0
click at [360, 234] on div "1p Kurā kvadrantā atrodas 133° liels leņķis? pirmajā otrajā trešajā ceturtajā" at bounding box center [494, 190] width 435 height 129
copy div "Kurā kvadrantā atrodas 133° liels leņķis? pirmajā otrajā trešajā ceturtajā"
click at [309, 187] on p "otrajā" at bounding box center [494, 191] width 416 height 9
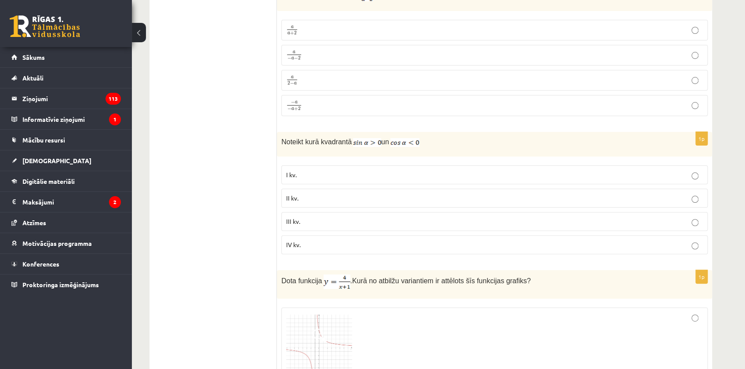
scroll to position [1597, 0]
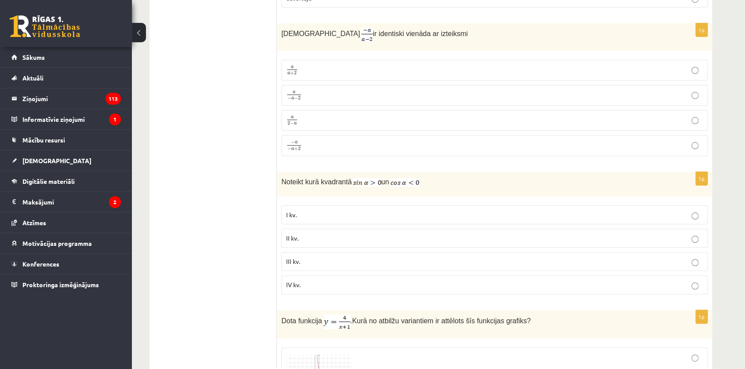
drag, startPoint x: 281, startPoint y: 29, endPoint x: 374, endPoint y: 18, distance: 93.4
click at [427, 32] on p "Izteiksme ir identiski vienāda ar izteiksmi" at bounding box center [472, 35] width 382 height 14
click at [279, 28] on div "Izteiksme ir identiski vienāda ar izteiksmi" at bounding box center [494, 37] width 435 height 28
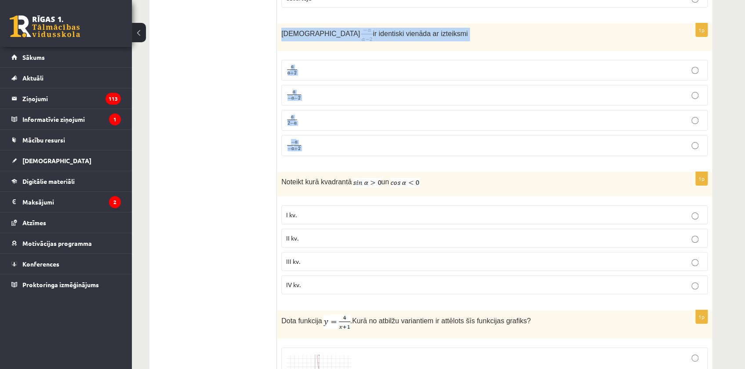
drag, startPoint x: 279, startPoint y: 28, endPoint x: 452, endPoint y: 140, distance: 205.8
click at [452, 140] on div "1p Izteiksme ir identiski vienāda ar izteiksmi a a + 2 a a + 2 a − a − 2 a − a …" at bounding box center [494, 93] width 435 height 140
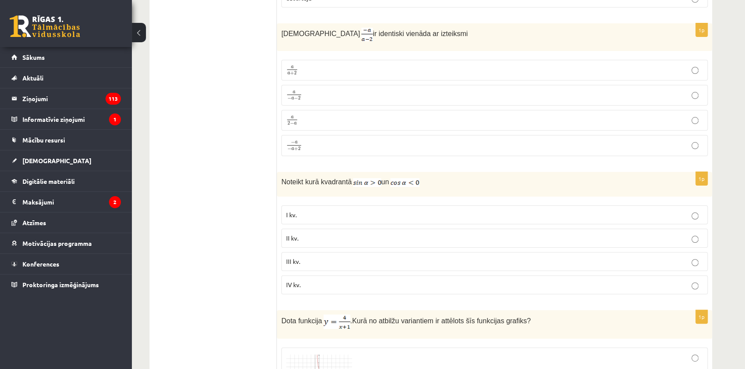
click at [308, 93] on p "a − a − 2 a − a − 2" at bounding box center [494, 95] width 416 height 11
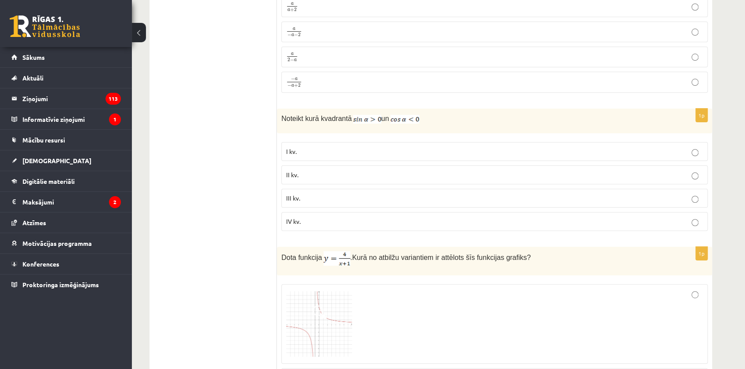
scroll to position [1677, 0]
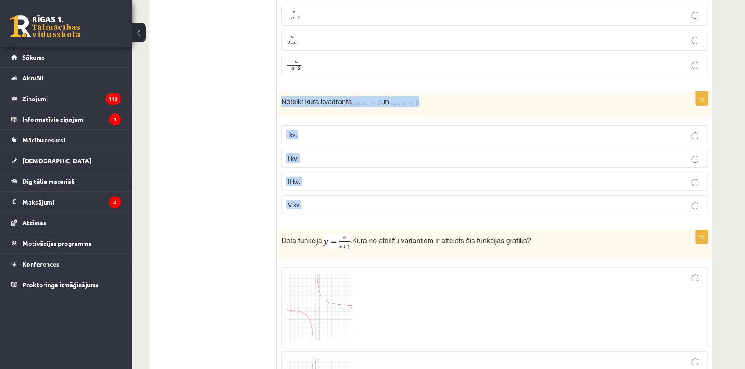
drag, startPoint x: 319, startPoint y: 118, endPoint x: 373, endPoint y: 192, distance: 91.8
click at [373, 193] on div "1p Noteikt kurā kvadrantā un I kv. II kv. III kv. IV kv." at bounding box center [494, 156] width 435 height 129
copy div "Noteikt kurā kvadrantā un I kv. II kv. III kv. IV kv."
click at [300, 155] on p "II kv." at bounding box center [494, 157] width 416 height 9
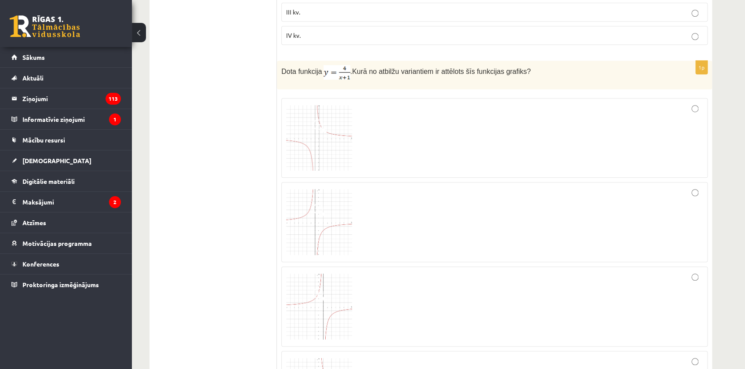
scroll to position [1877, 0]
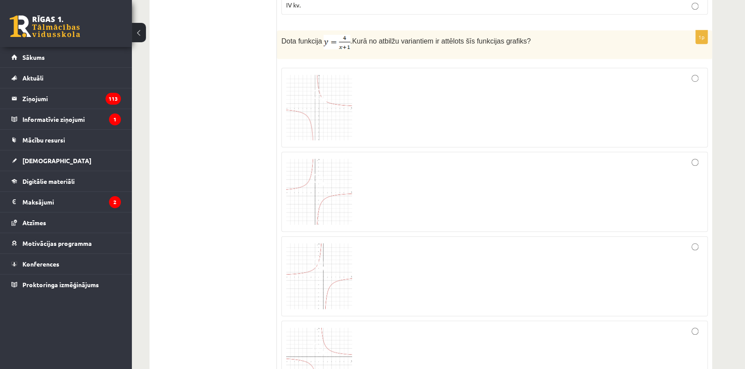
click at [343, 110] on img at bounding box center [319, 108] width 66 height 66
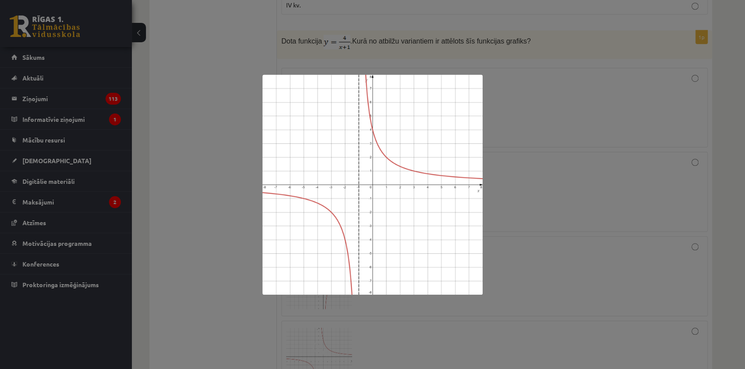
click at [604, 117] on div at bounding box center [372, 184] width 745 height 369
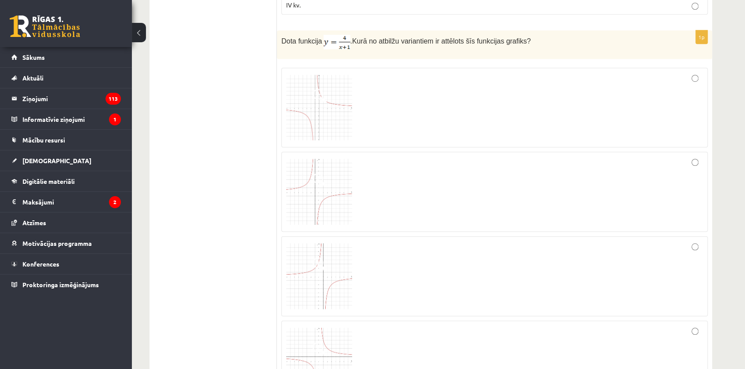
click at [672, 88] on div at bounding box center [494, 107] width 416 height 70
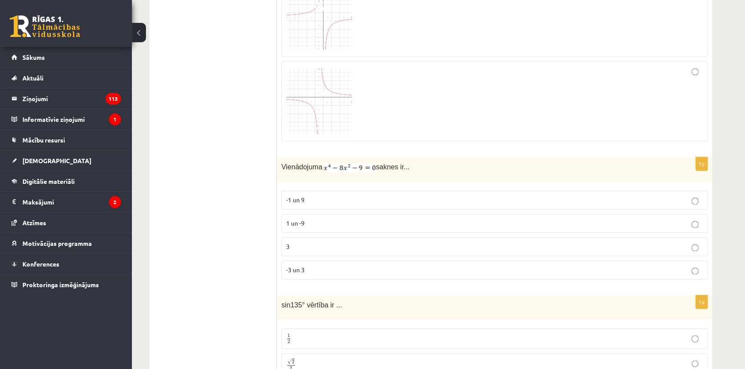
scroll to position [2116, 0]
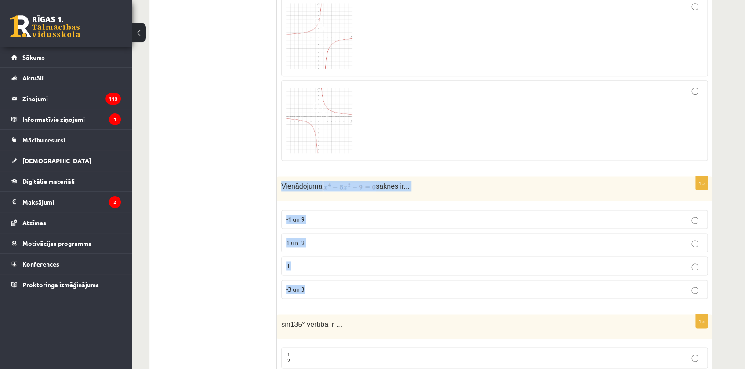
drag, startPoint x: 280, startPoint y: 177, endPoint x: 349, endPoint y: 277, distance: 120.9
click at [349, 277] on div "1p Vienādojuma saknes ir... -1 un 9 1 un -9 3 -3 un 3" at bounding box center [494, 240] width 435 height 129
copy div "Vienādojuma saknes ir... -1 un 9 1 un -9 3 -3 un 3"
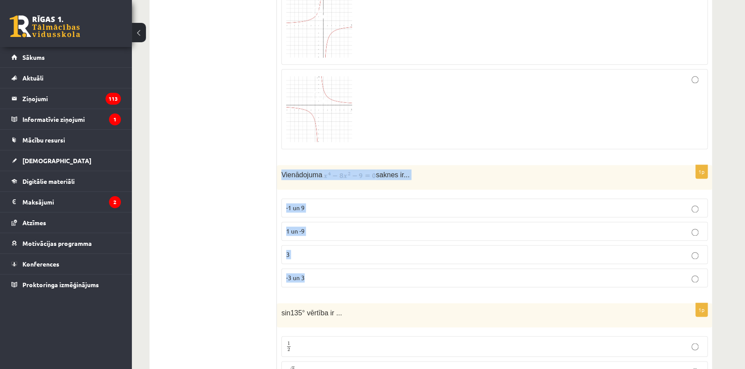
scroll to position [2156, 0]
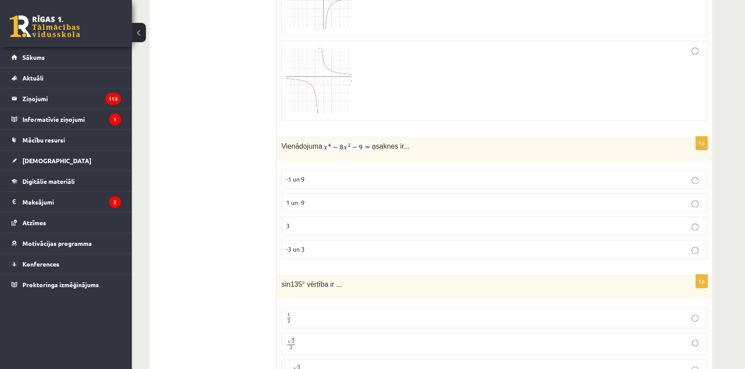
click at [224, 142] on ul "Tests Izvērtējums!" at bounding box center [217, 224] width 119 height 4447
click at [297, 245] on span "-3 un 3" at bounding box center [295, 249] width 18 height 8
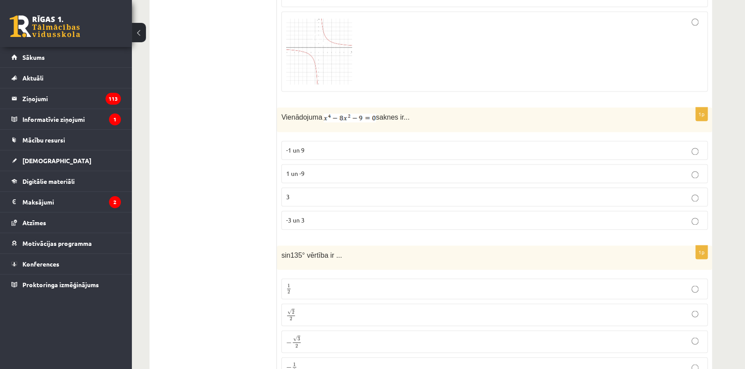
scroll to position [2236, 0]
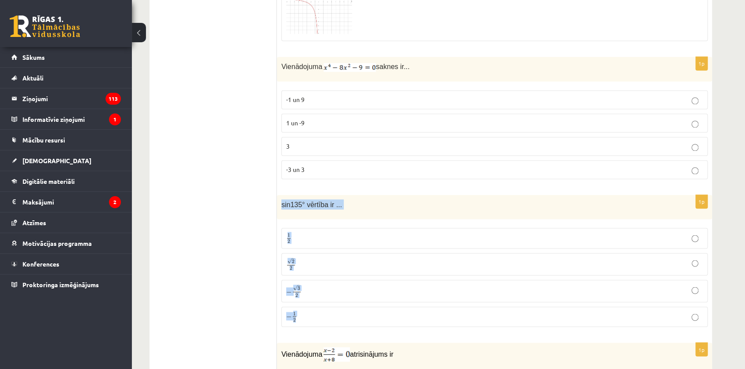
drag, startPoint x: 310, startPoint y: 219, endPoint x: 334, endPoint y: 304, distance: 89.0
click at [336, 307] on div "1p sin135° vērtība ir ... 1 2 1 2 √ 2 2 2 2 − √ 3 2 − 3 2 − 1 2 − 1 2" at bounding box center [494, 264] width 435 height 139
copy div "sin135° vērtība ir ... 1 2 1 2 √ 2 2 2 2 − √ 3 2 − 3 2 − 1 2"
drag, startPoint x: 202, startPoint y: 197, endPoint x: 206, endPoint y: 206, distance: 9.8
click at [202, 202] on ul "Tests Izvērtējums!" at bounding box center [217, 145] width 119 height 4447
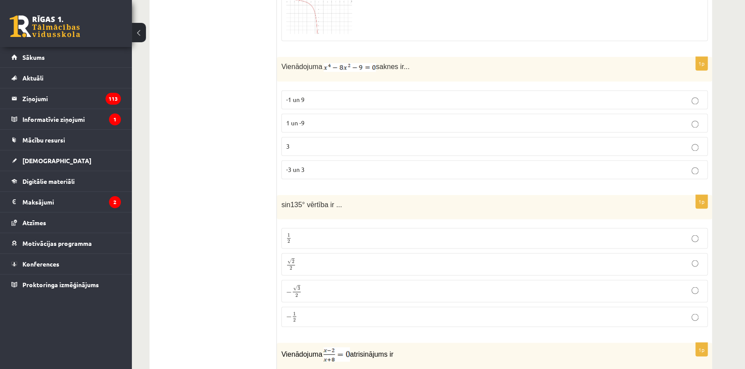
click at [303, 257] on p "√ 2 2 2 2" at bounding box center [494, 263] width 416 height 13
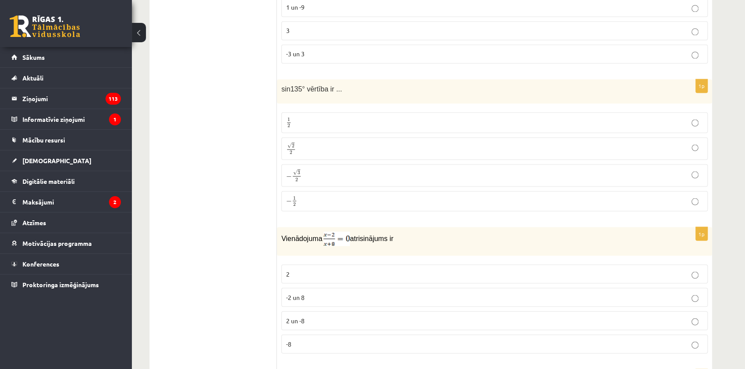
scroll to position [2396, 0]
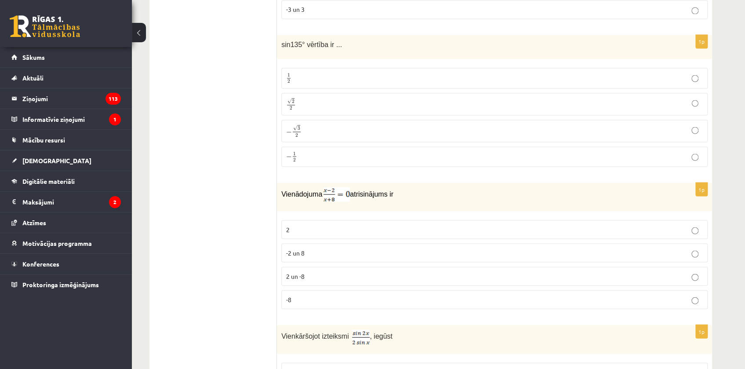
click at [311, 272] on p "2 un -8" at bounding box center [494, 275] width 416 height 9
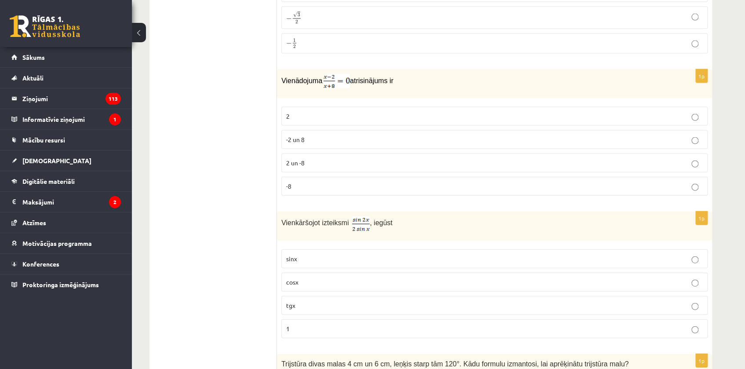
scroll to position [2516, 0]
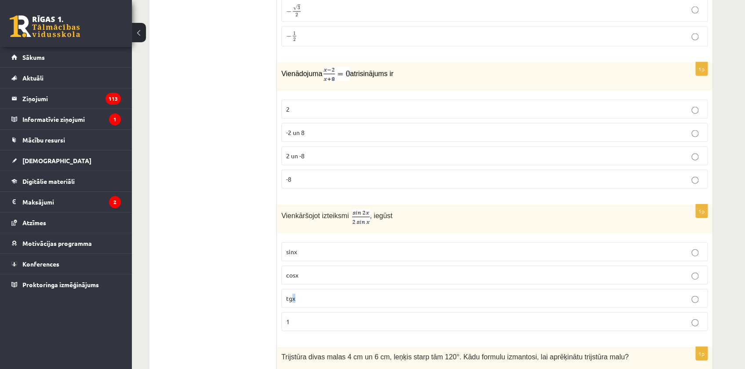
click at [293, 293] on p "tgx" at bounding box center [494, 297] width 416 height 9
click at [311, 294] on label "tgx" at bounding box center [494, 298] width 426 height 19
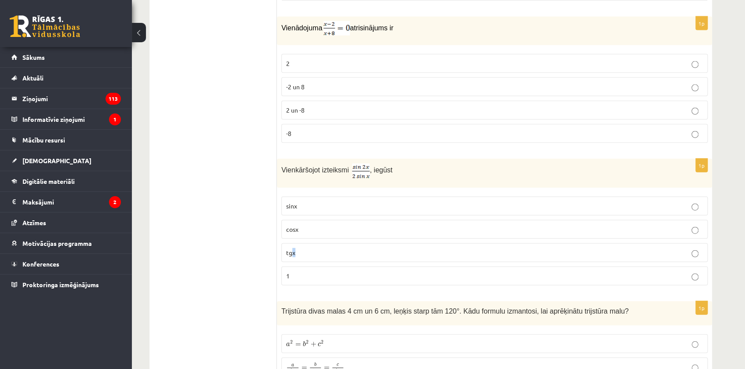
scroll to position [2636, 0]
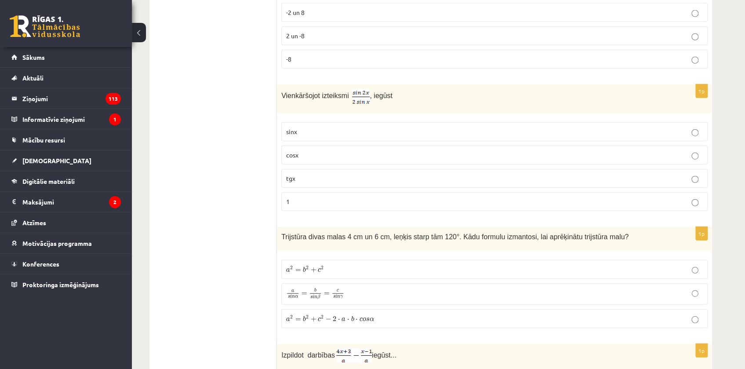
click at [290, 201] on label "1" at bounding box center [494, 201] width 426 height 19
click at [293, 169] on label "tgx" at bounding box center [494, 178] width 426 height 19
click at [294, 169] on label "tgx" at bounding box center [494, 178] width 426 height 19
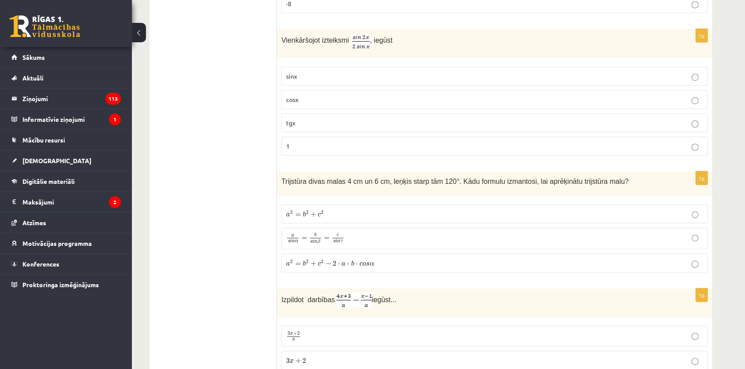
scroll to position [2715, 0]
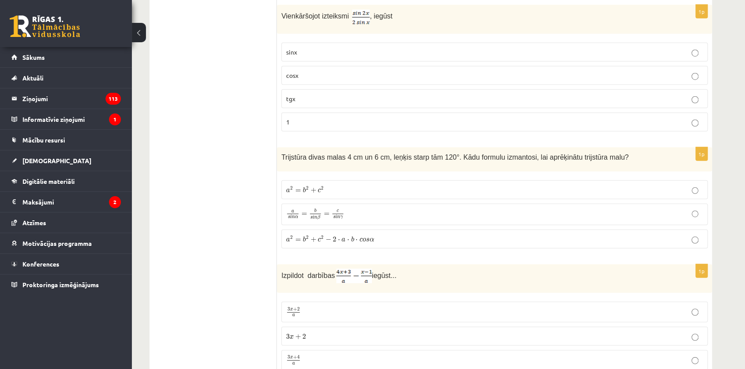
click at [322, 186] on span "2" at bounding box center [322, 188] width 3 height 4
drag, startPoint x: 333, startPoint y: 182, endPoint x: 568, endPoint y: 184, distance: 234.1
click at [567, 185] on p "a 2 = b 2 + c 2 a 2 = b 2 + c 2" at bounding box center [494, 189] width 416 height 9
click at [353, 180] on label "a 2 = b 2 + c 2 a 2 = b 2 + c 2" at bounding box center [494, 189] width 426 height 19
click at [352, 180] on label "a 2 = b 2 + c 2 a 2 = b 2 + c 2" at bounding box center [494, 189] width 426 height 19
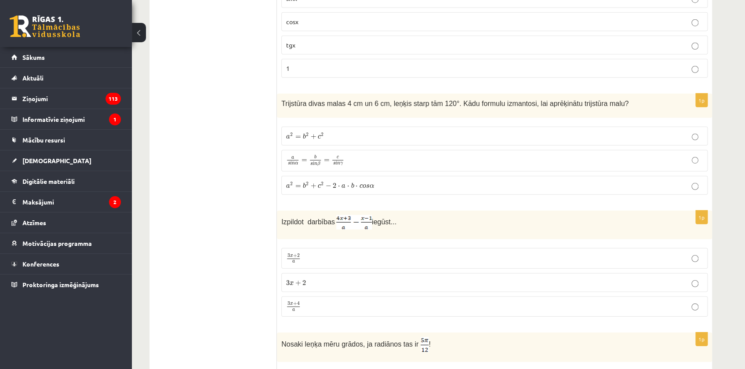
scroll to position [2792, 0]
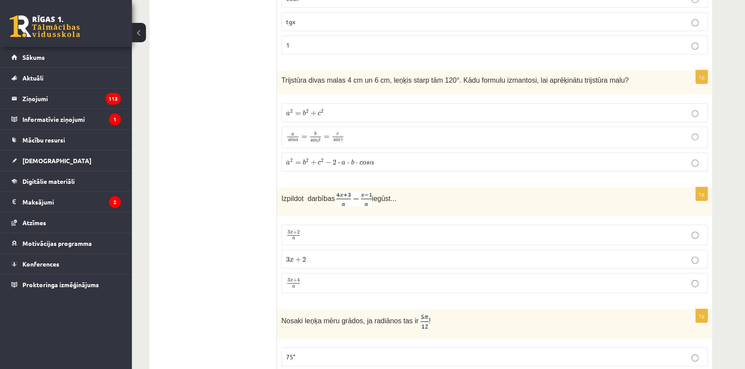
click at [297, 285] on span "a" at bounding box center [293, 286] width 13 height 3
click at [317, 229] on p "3 x + 2 a 3 x + 2 a" at bounding box center [494, 234] width 416 height 11
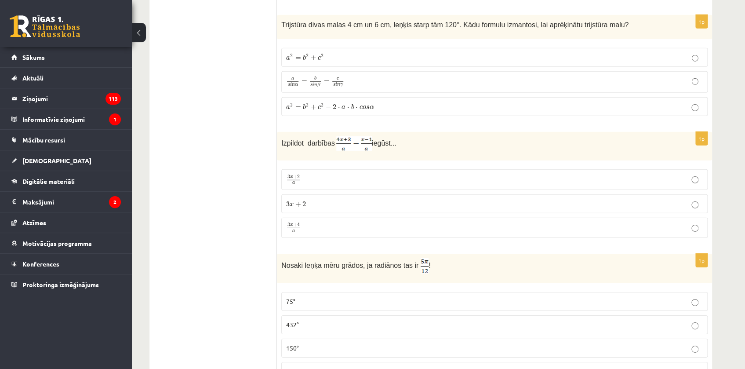
scroll to position [2912, 0]
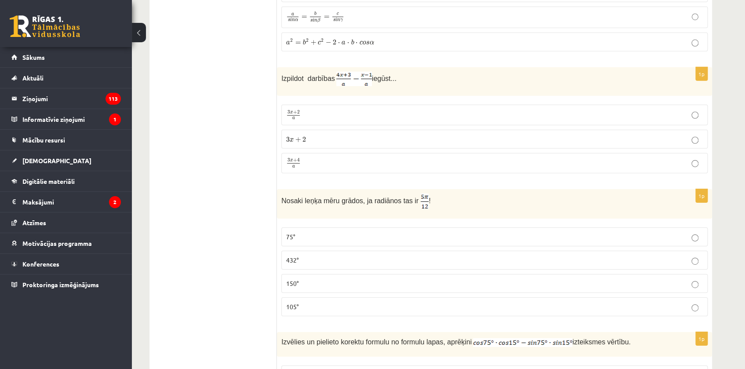
click at [420, 193] on img at bounding box center [424, 200] width 8 height 15
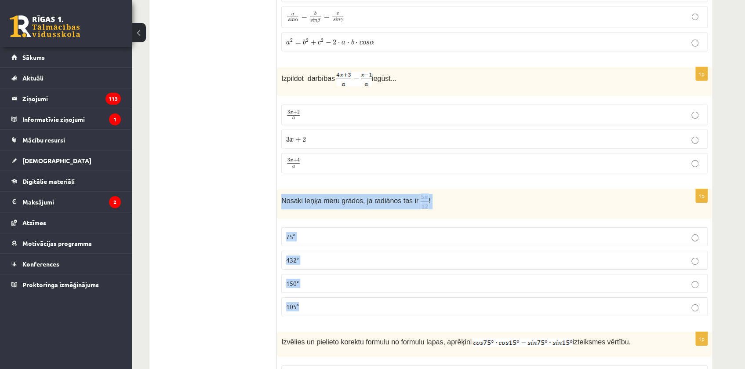
drag, startPoint x: 277, startPoint y: 191, endPoint x: 346, endPoint y: 310, distance: 137.8
click at [347, 312] on div "1p Nosaki leņķa mēru grādos, ja radiānos tas ir ! 75° 432° 150° 105°" at bounding box center [494, 256] width 435 height 134
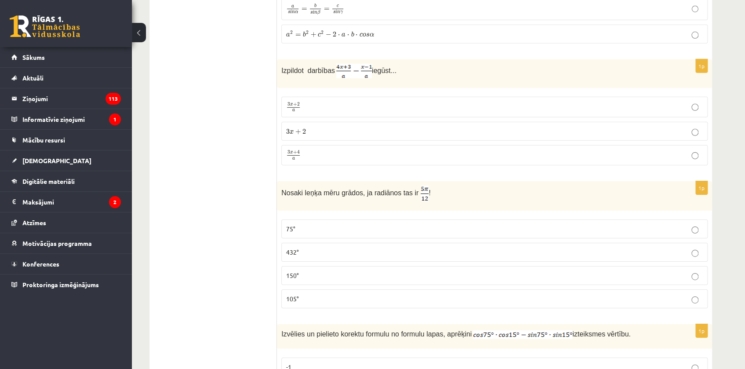
scroll to position [2952, 0]
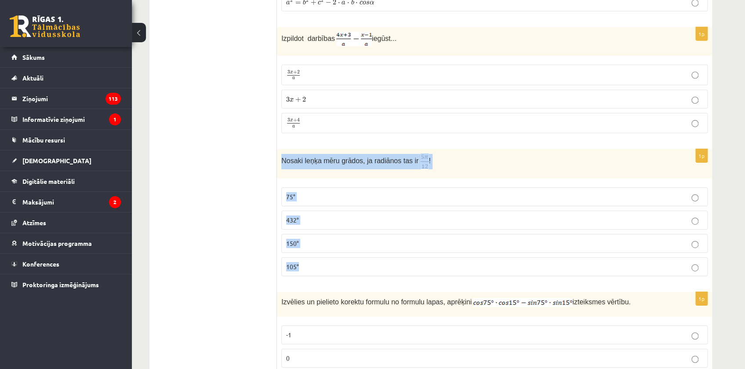
drag, startPoint x: 286, startPoint y: 153, endPoint x: 391, endPoint y: 259, distance: 148.8
click at [391, 259] on div "1p Nosaki leņķa mēru grādos, ja radiānos tas ir ! 75° 432° 150° 105°" at bounding box center [494, 216] width 435 height 134
click at [315, 192] on p "75°" at bounding box center [494, 196] width 416 height 9
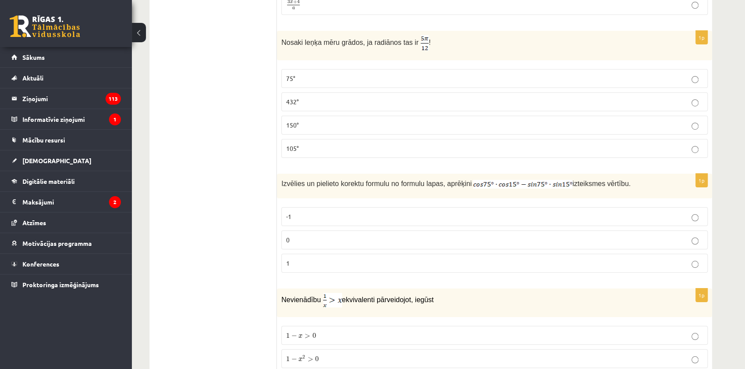
scroll to position [3071, 0]
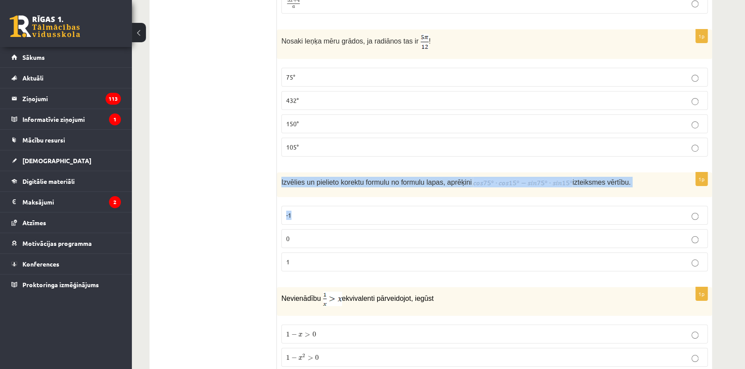
drag, startPoint x: 281, startPoint y: 174, endPoint x: 490, endPoint y: 188, distance: 209.6
click at [490, 188] on div "1p Izvēlies un pielieto korektu formulu no formulu lapas, aprēķini izteiksmes v…" at bounding box center [494, 225] width 435 height 106
click at [488, 178] on div "Izvēlies un pielieto korektu formulu no formulu lapas, aprēķini izteiksmes vērt…" at bounding box center [494, 184] width 435 height 25
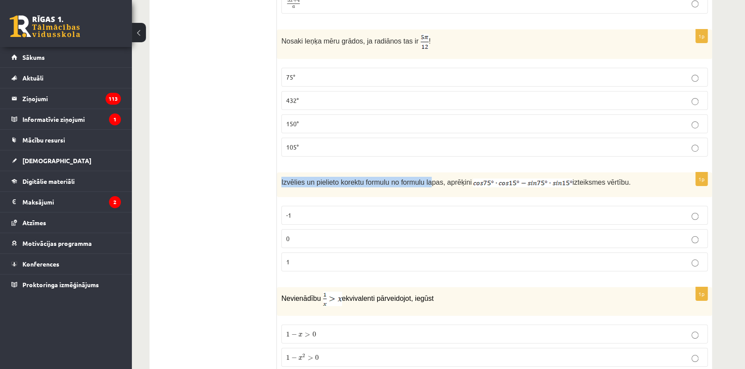
drag, startPoint x: 280, startPoint y: 172, endPoint x: 430, endPoint y: 210, distance: 154.9
click at [423, 175] on div "Izvēlies un pielieto korektu formulu no formulu lapas, aprēķini izteiksmes vērt…" at bounding box center [494, 184] width 435 height 25
click at [430, 206] on label "-1" at bounding box center [494, 215] width 426 height 19
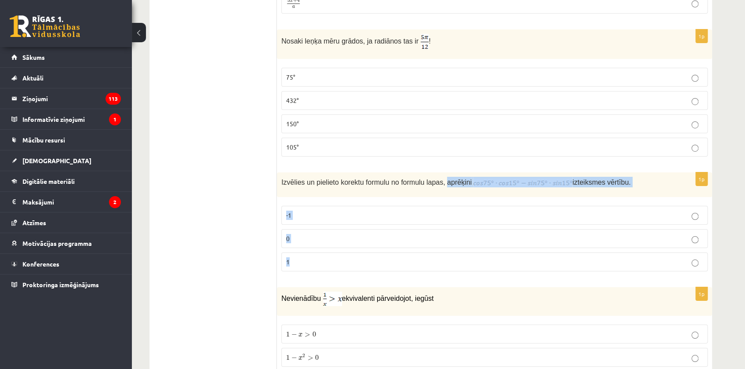
drag, startPoint x: 434, startPoint y: 173, endPoint x: 568, endPoint y: 247, distance: 152.6
click at [568, 247] on div "1p Izvēlies un pielieto korektu formulu no formulu lapas, aprēķini izteiksmes v…" at bounding box center [494, 225] width 435 height 106
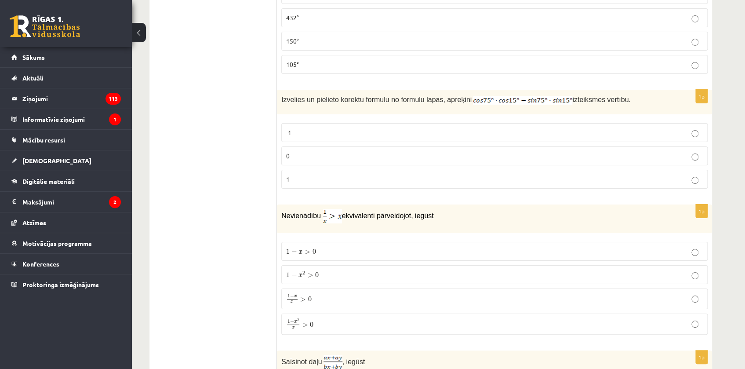
scroll to position [3151, 0]
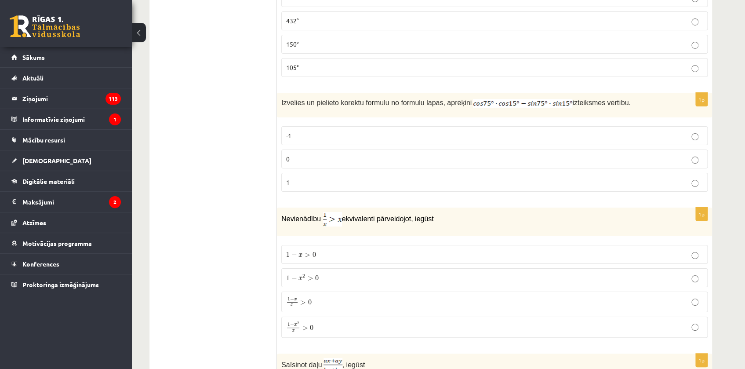
click at [293, 154] on p "0" at bounding box center [494, 158] width 416 height 9
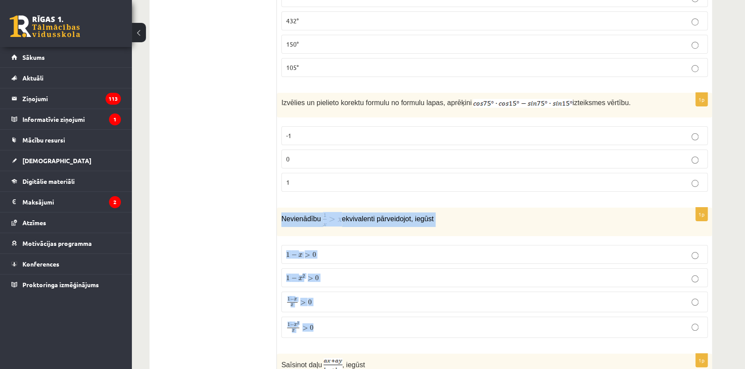
drag, startPoint x: 278, startPoint y: 204, endPoint x: 377, endPoint y: 315, distance: 149.3
click at [377, 315] on div "1p Nevienādību ekvivalenti pārveidojot, iegūst 1 − x > 0 1 − x > 0 1 − x 2 > 0 …" at bounding box center [494, 275] width 435 height 137
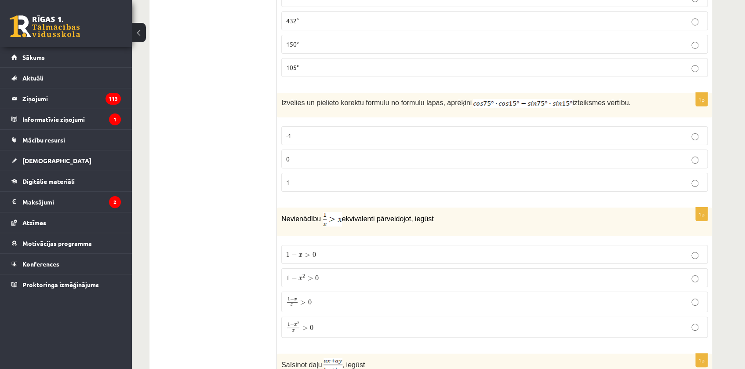
click at [308, 322] on span "1 − x 2 x > 0" at bounding box center [299, 327] width 27 height 11
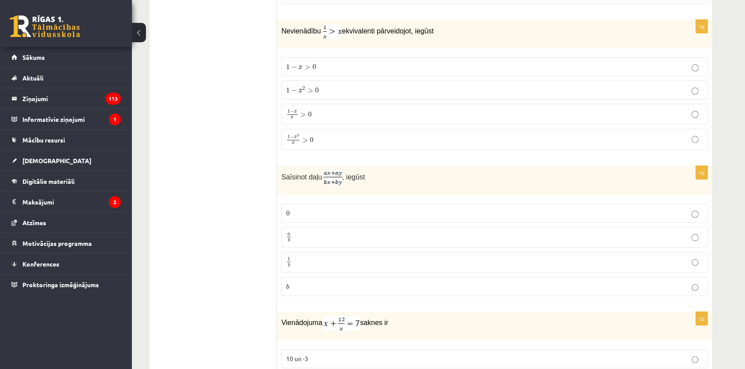
scroll to position [3351, 0]
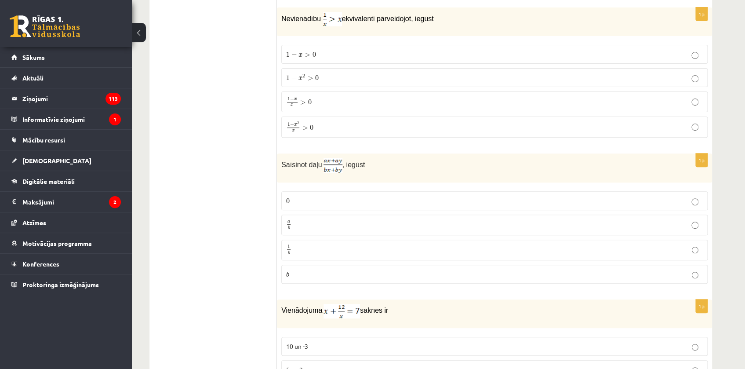
click at [301, 219] on p "a b a b" at bounding box center [494, 224] width 416 height 11
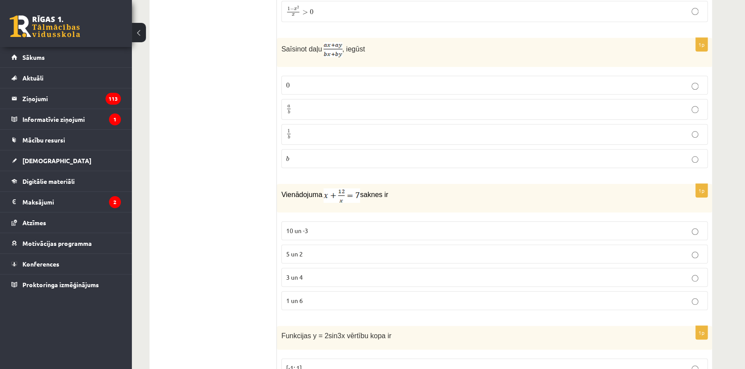
scroll to position [3470, 0]
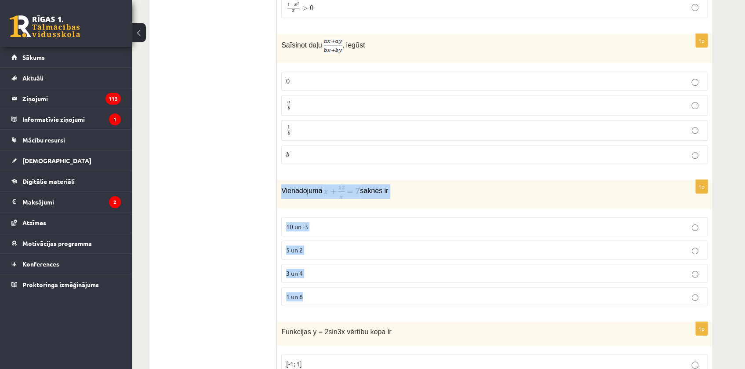
drag, startPoint x: 340, startPoint y: 188, endPoint x: 392, endPoint y: 296, distance: 119.4
click at [396, 285] on div "1p Vienādojuma saknes ir 10 un -3 5 un 2 3 un 4 1 un 6" at bounding box center [494, 246] width 435 height 133
click at [295, 269] on span "3 un 4" at bounding box center [294, 273] width 17 height 8
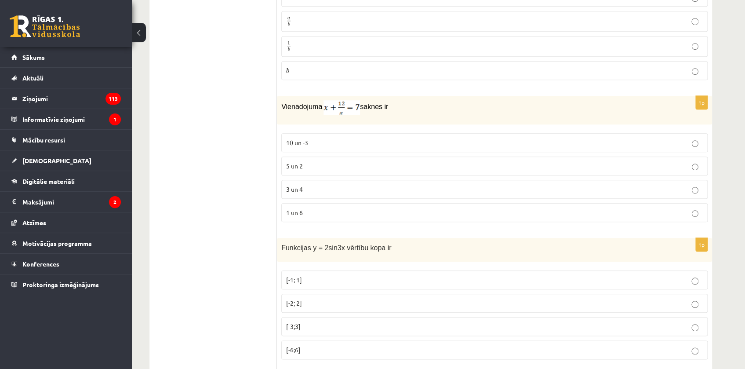
scroll to position [3590, 0]
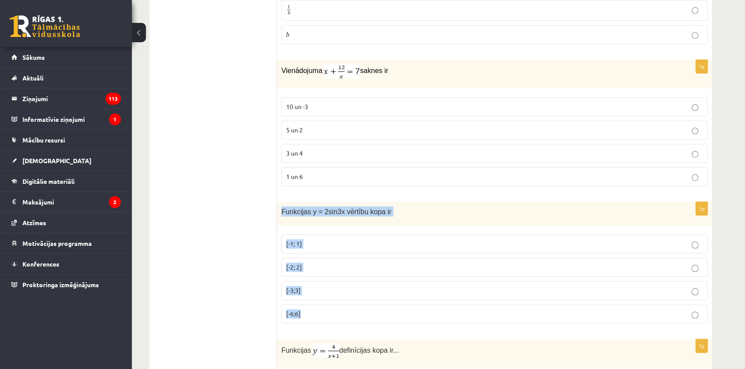
drag, startPoint x: 278, startPoint y: 197, endPoint x: 370, endPoint y: 304, distance: 140.5
click at [370, 304] on div "1p Funkcijas y = 2sin3x vērtību kopa ir [-1; 1] [-2; 2] [-3;3] [-6;6]" at bounding box center [494, 266] width 435 height 129
click at [311, 262] on p "[-2; 2]" at bounding box center [494, 266] width 416 height 9
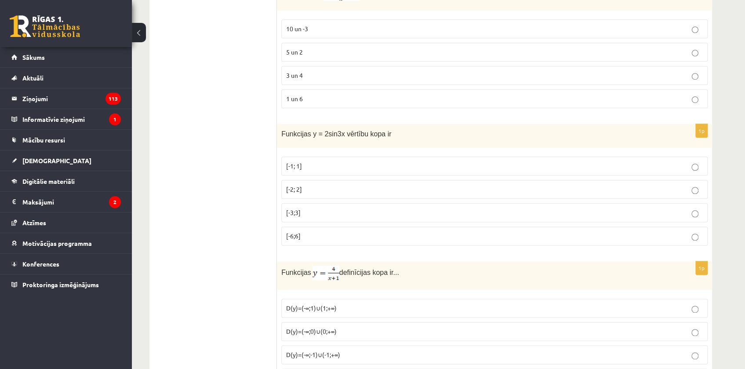
scroll to position [3750, 0]
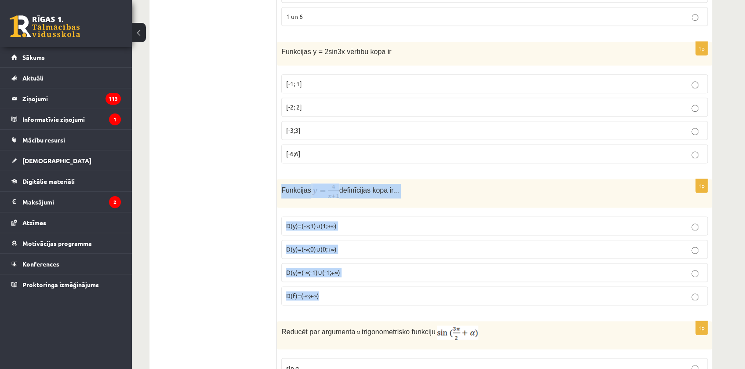
drag, startPoint x: 280, startPoint y: 177, endPoint x: 360, endPoint y: 278, distance: 128.2
click at [360, 278] on div "1p Funkcijas definīcijas kopa ir... D(y)=(-∞;1)∪(1;+∞) D(y)=(-∞;0)∪(0;+∞) D(y)=…" at bounding box center [494, 245] width 435 height 133
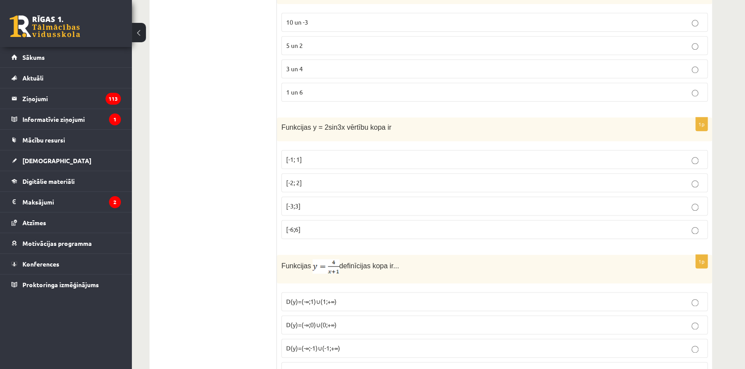
scroll to position [3768, 0]
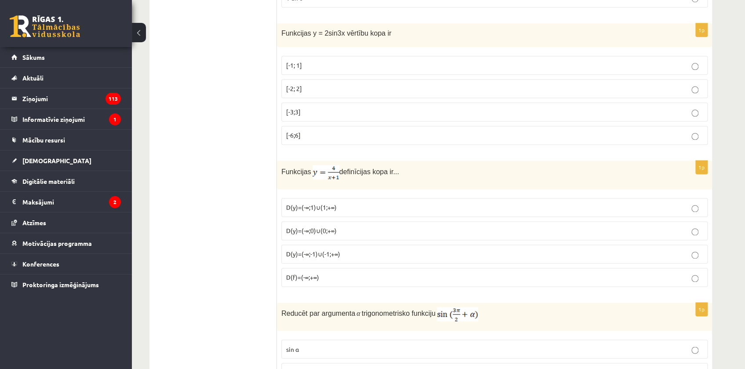
click at [325, 250] on span "D(y)=(-∞;-1)∪(-1;+∞)" at bounding box center [313, 254] width 54 height 8
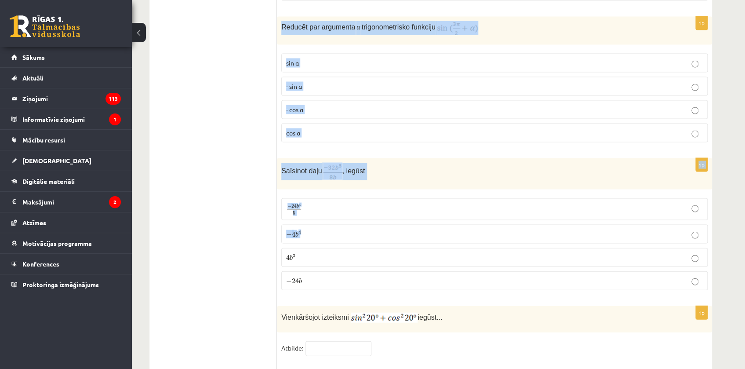
scroll to position [4042, 0]
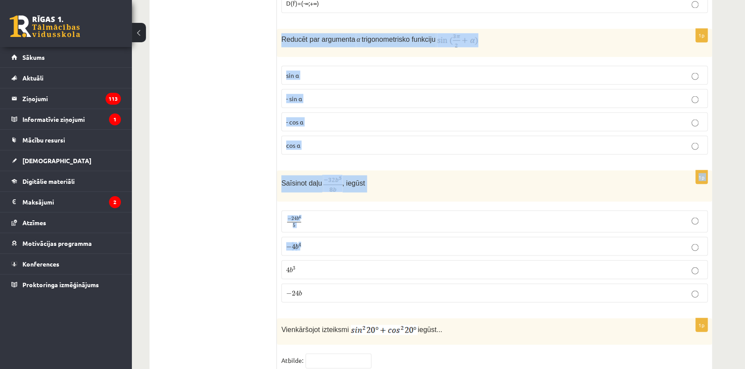
drag, startPoint x: 281, startPoint y: 182, endPoint x: 394, endPoint y: 113, distance: 132.5
click at [394, 113] on div "1p Reducēt par argumenta α trigonometrisko funkciju sin⁡ α - sin ⁡α - cos ⁡α co…" at bounding box center [494, 95] width 435 height 133
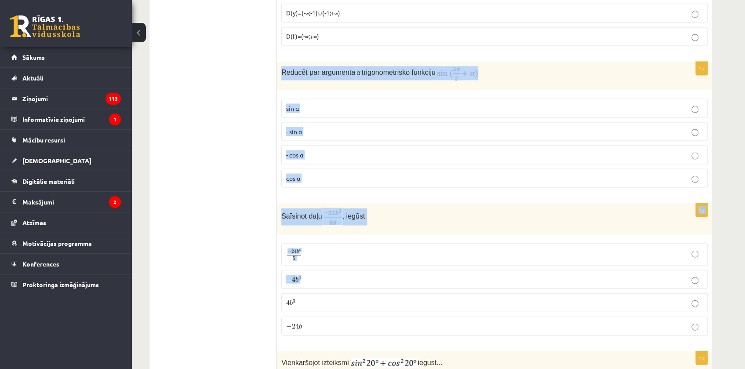
scroll to position [4002, 0]
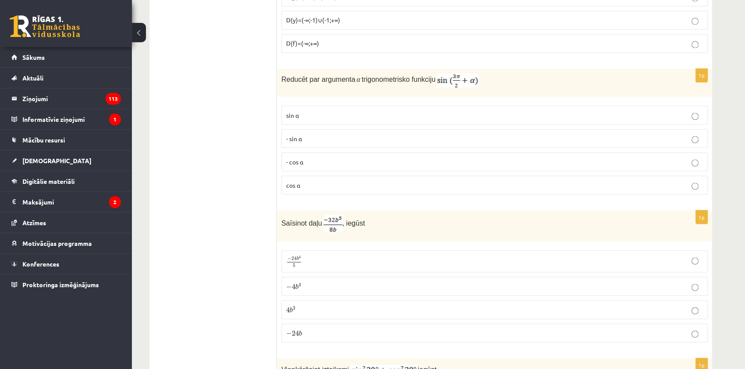
drag, startPoint x: 206, startPoint y: 118, endPoint x: 229, endPoint y: 123, distance: 23.4
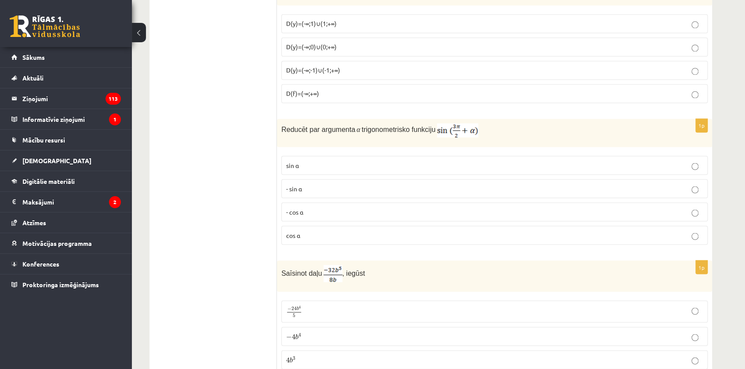
scroll to position [3962, 0]
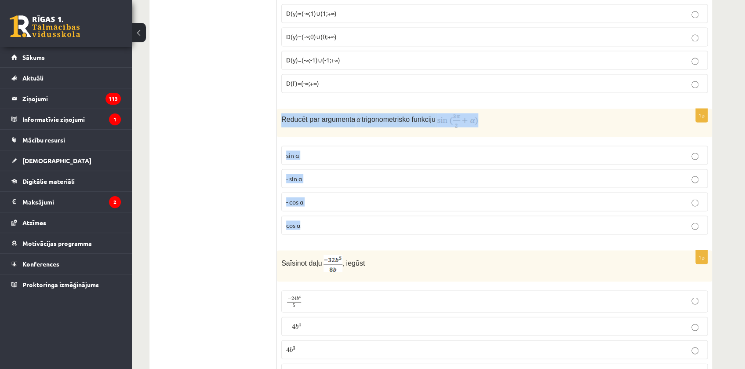
drag, startPoint x: 280, startPoint y: 106, endPoint x: 364, endPoint y: 204, distance: 129.3
click at [364, 204] on div "1p Reducēt par argumenta α trigonometrisko funkciju sin⁡ α - sin ⁡α - cos ⁡α co…" at bounding box center [494, 174] width 435 height 133
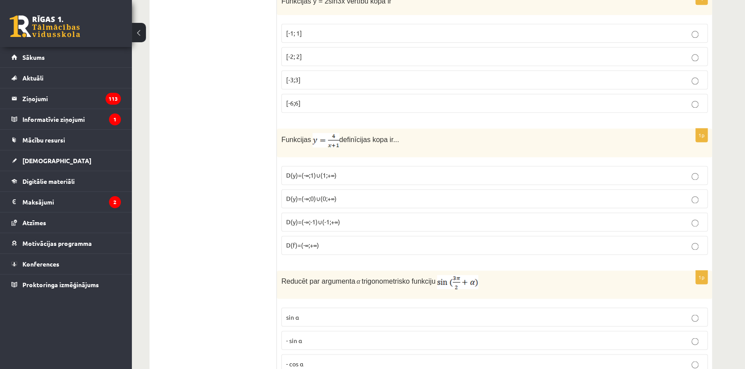
scroll to position [3869, 0]
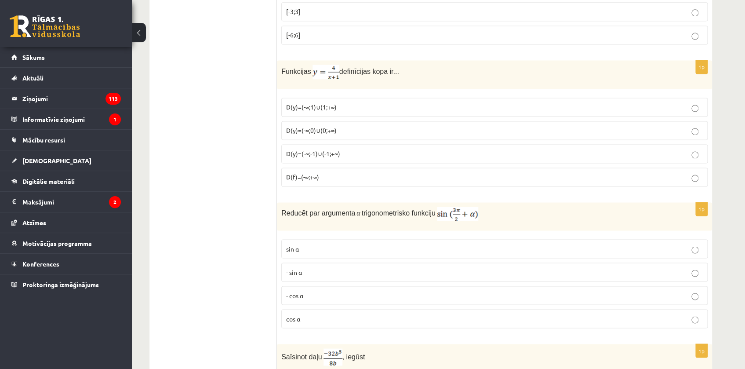
click at [312, 290] on p "- cos ⁡α" at bounding box center [494, 294] width 416 height 9
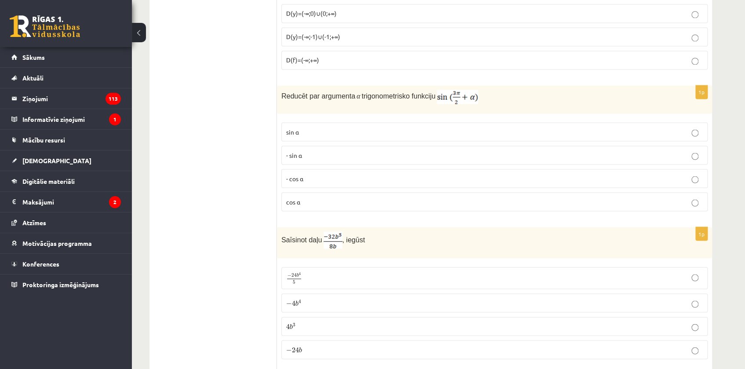
scroll to position [3989, 0]
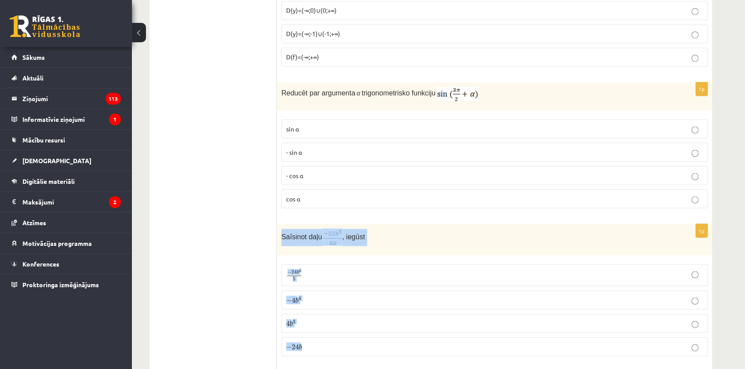
drag, startPoint x: 281, startPoint y: 224, endPoint x: 340, endPoint y: 334, distance: 125.0
click at [341, 338] on div "1p Saīsinot daļu , iegūst − 24 b 4 5 − 24 b 4 5 − 4 b 4 − 4 b 4 4 b 3 4 b 3 − 2…" at bounding box center [494, 293] width 435 height 139
drag, startPoint x: 235, startPoint y: 221, endPoint x: 288, endPoint y: 277, distance: 77.4
click at [316, 295] on p "− 4 b 4 − 4 b 4" at bounding box center [494, 299] width 416 height 9
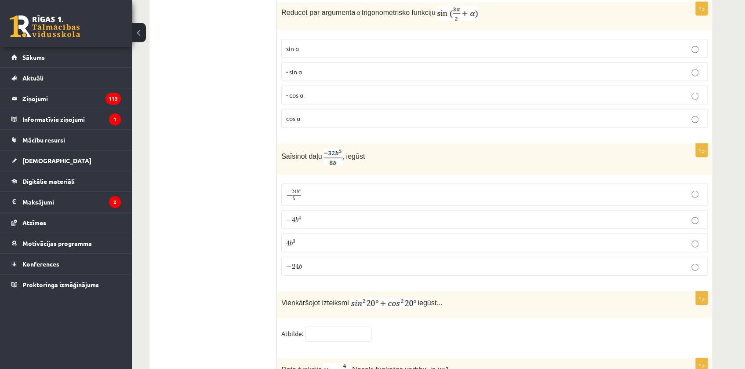
scroll to position [4148, 0]
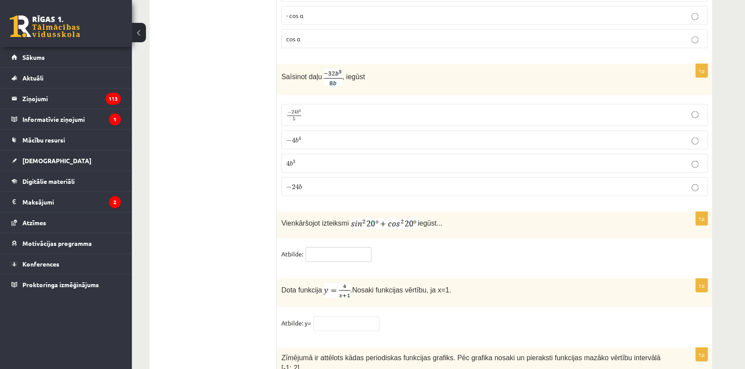
click at [320, 247] on input "text" at bounding box center [338, 254] width 66 height 15
drag, startPoint x: 280, startPoint y: 211, endPoint x: 527, endPoint y: 199, distance: 246.7
click at [527, 212] on div "Vienkāršojot izteiksmi iegūst..." at bounding box center [494, 225] width 435 height 27
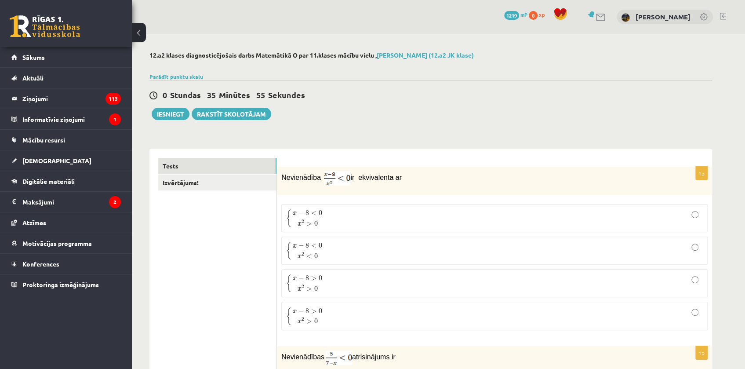
drag, startPoint x: 237, startPoint y: 204, endPoint x: 248, endPoint y: 321, distance: 117.0
click at [370, 80] on div "Parādīt punktu skalu Atzīme No Līdz 1 0 5 2 6 8 3 9 11 4 12 14 5 15 17 6 18 20 …" at bounding box center [430, 76] width 562 height 8
drag, startPoint x: 370, startPoint y: 76, endPoint x: 370, endPoint y: 94, distance: 18.9
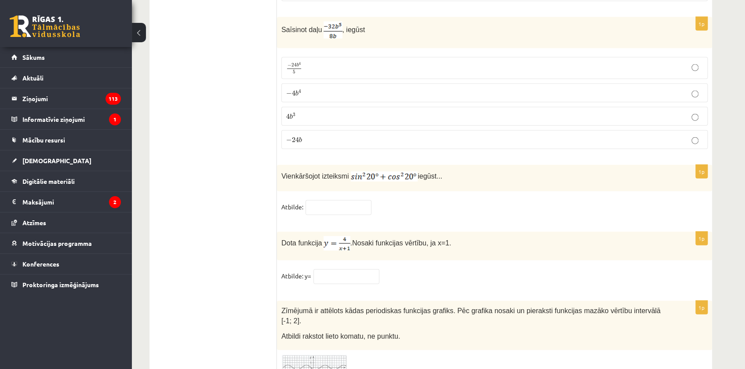
scroll to position [4202, 0]
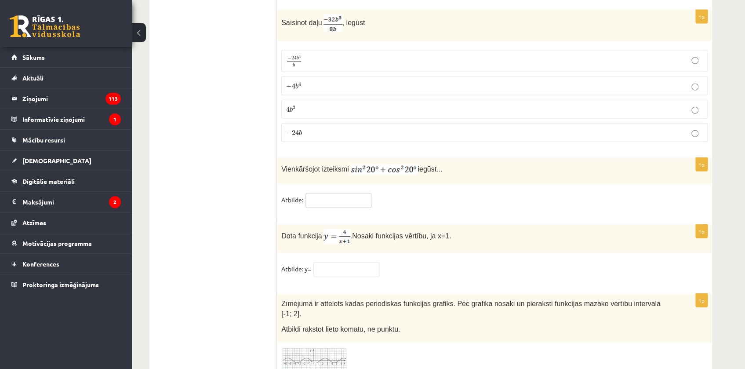
click at [334, 193] on input "text" at bounding box center [338, 200] width 66 height 15
type input "*"
click at [331, 262] on input "text" at bounding box center [346, 269] width 66 height 15
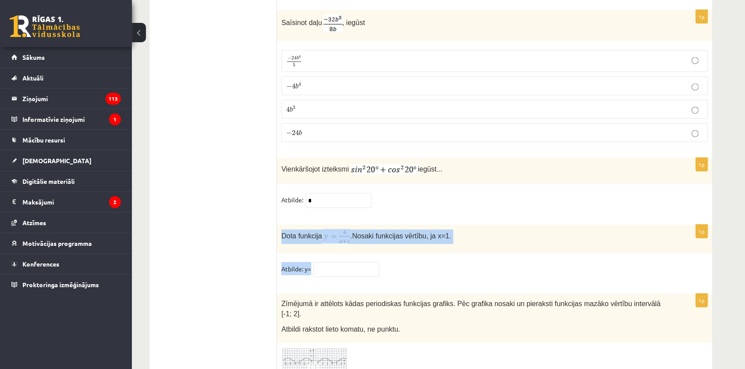
drag, startPoint x: 286, startPoint y: 226, endPoint x: 350, endPoint y: 264, distance: 74.4
click at [350, 264] on div "1p Dota funkcija . Nosaki funkcijas vērtību, ja x=1. Atbilde: y=" at bounding box center [494, 254] width 435 height 60
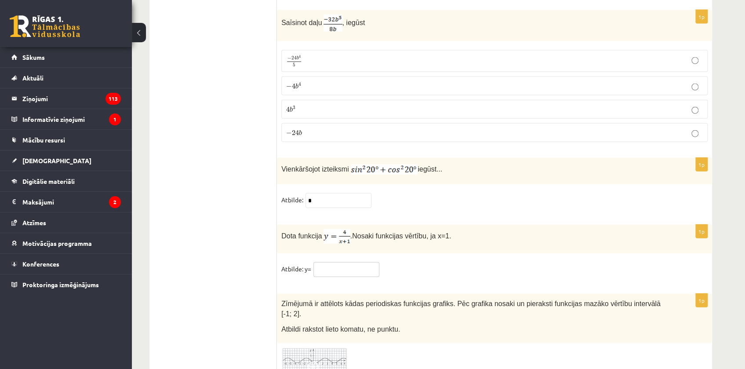
click at [341, 262] on input "text" at bounding box center [346, 269] width 66 height 15
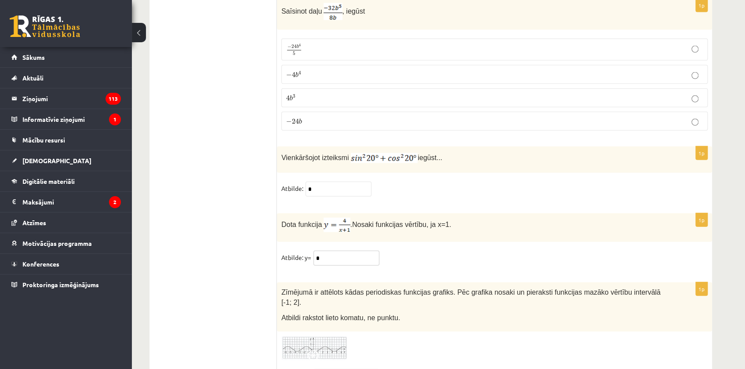
scroll to position [4242, 0]
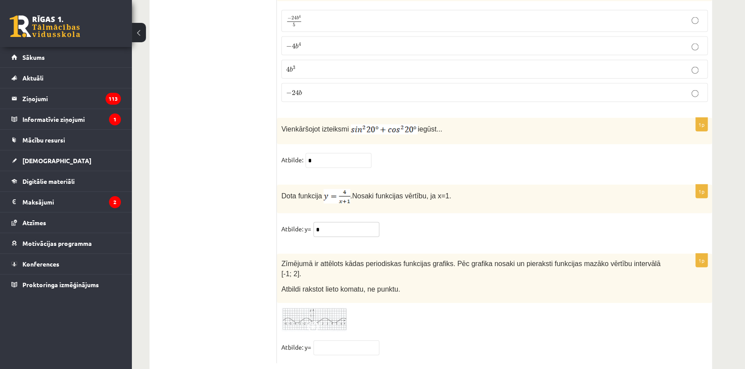
type input "*"
click at [337, 307] on img at bounding box center [314, 319] width 66 height 24
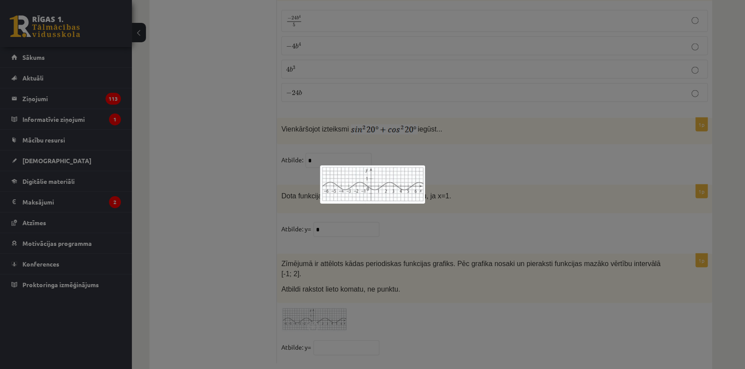
click at [331, 232] on div at bounding box center [372, 184] width 745 height 369
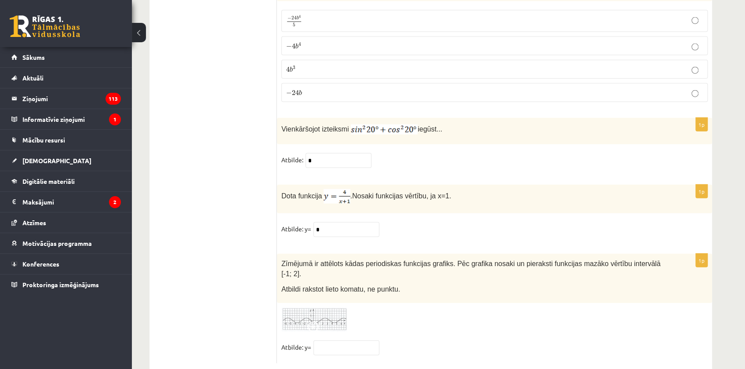
click at [311, 321] on span at bounding box center [314, 328] width 14 height 14
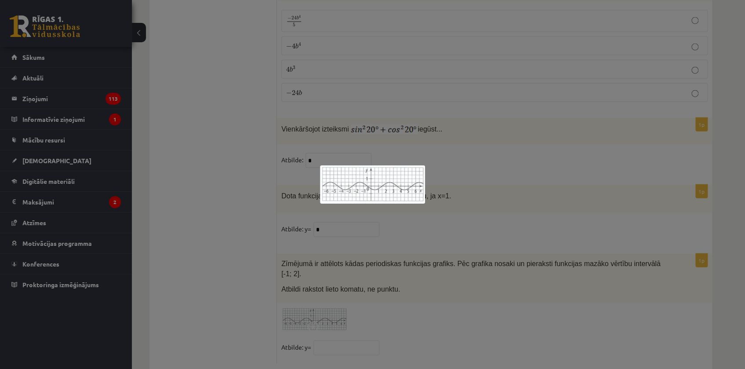
click at [353, 293] on div at bounding box center [372, 184] width 745 height 369
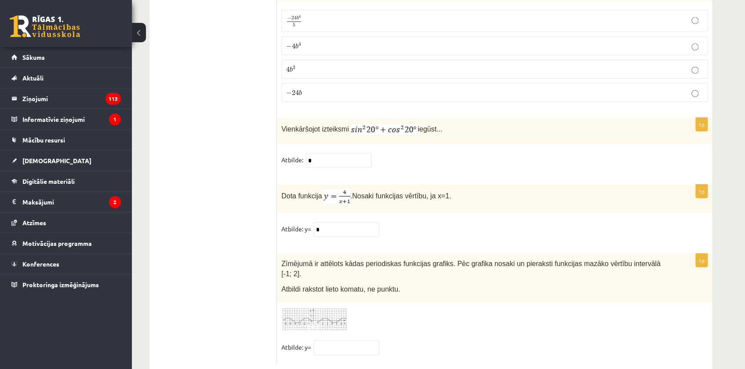
click at [328, 307] on img at bounding box center [314, 319] width 66 height 24
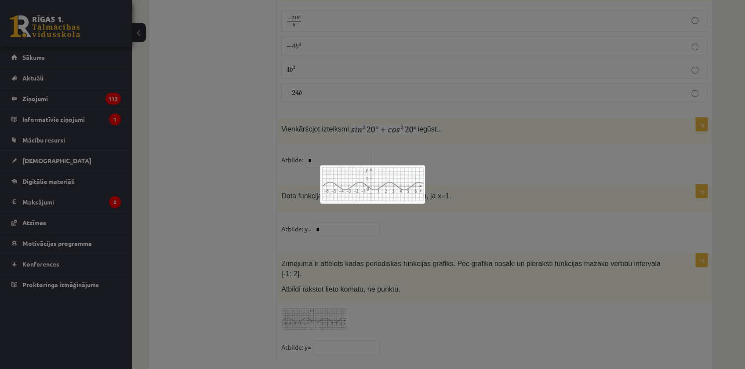
click at [349, 325] on div at bounding box center [372, 184] width 745 height 369
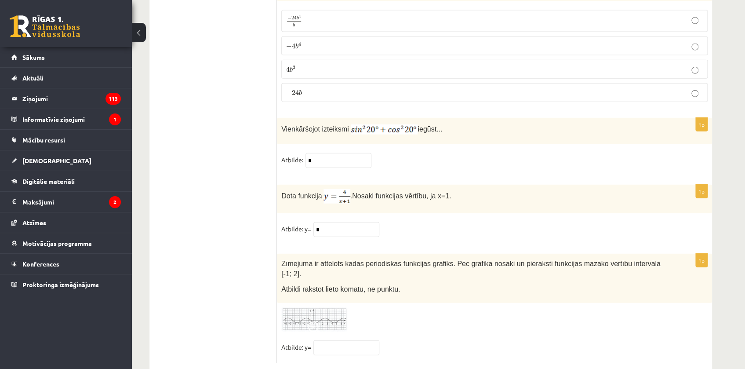
click at [351, 340] on input "text" at bounding box center [346, 347] width 66 height 15
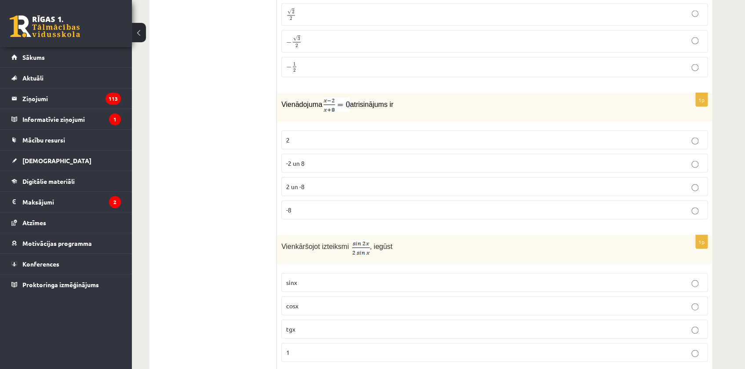
type input "*****"
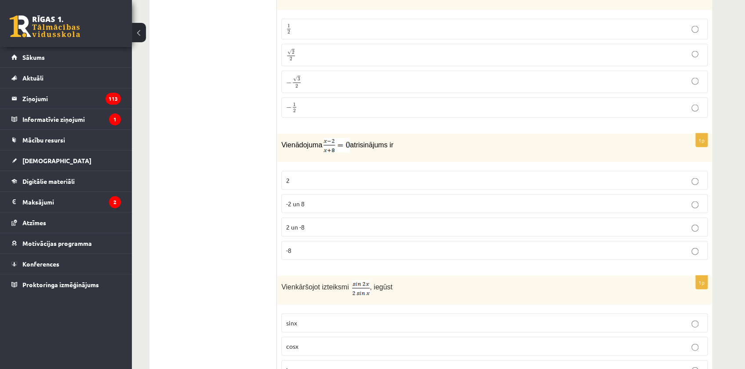
drag, startPoint x: 212, startPoint y: 237, endPoint x: 213, endPoint y: 230, distance: 7.2
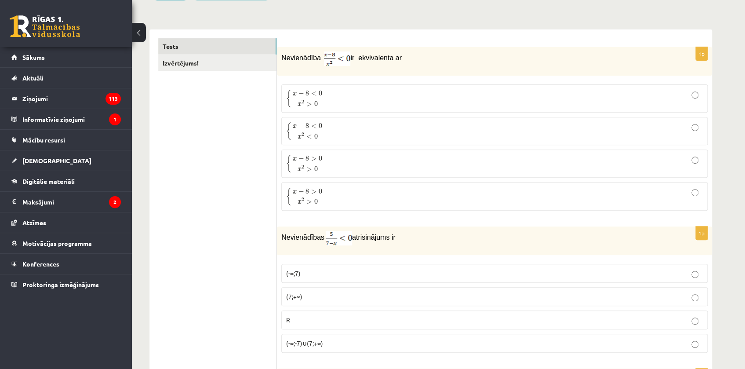
scroll to position [0, 0]
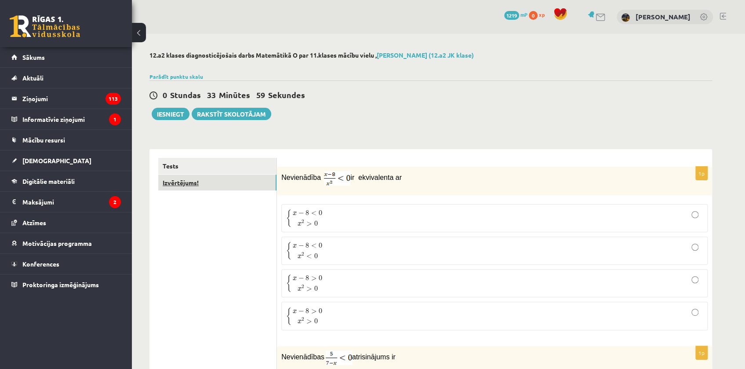
click at [184, 182] on link "Izvērtējums!" at bounding box center [217, 182] width 118 height 16
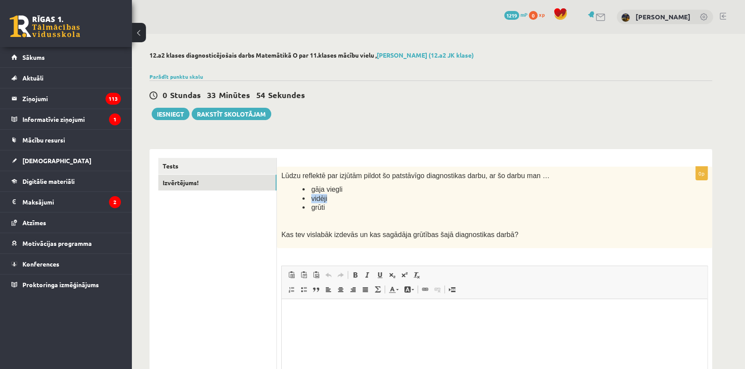
drag, startPoint x: 326, startPoint y: 198, endPoint x: 309, endPoint y: 199, distance: 17.6
click at [309, 199] on li "vidēji" at bounding box center [482, 198] width 361 height 9
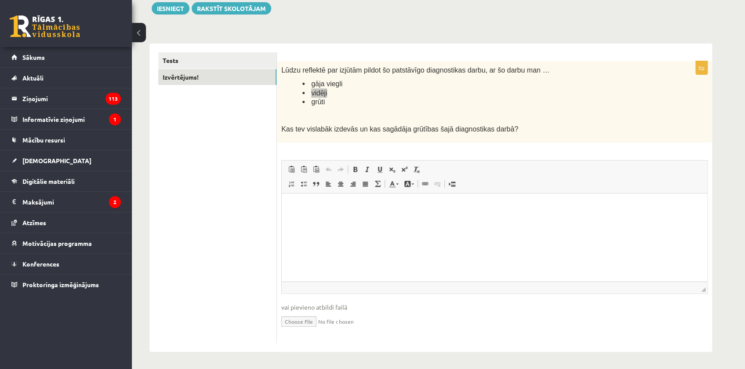
click at [318, 220] on html at bounding box center [494, 206] width 425 height 27
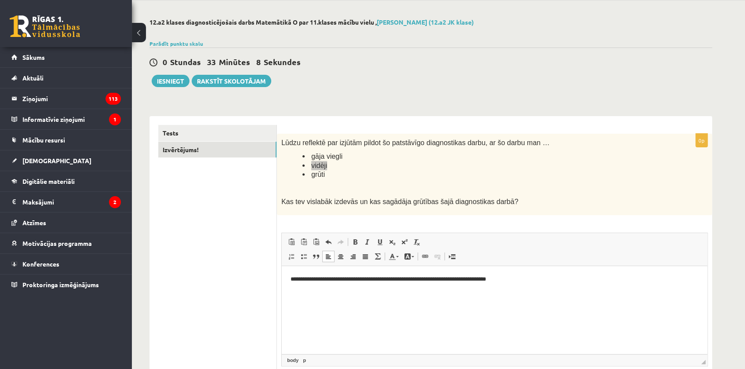
scroll to position [0, 0]
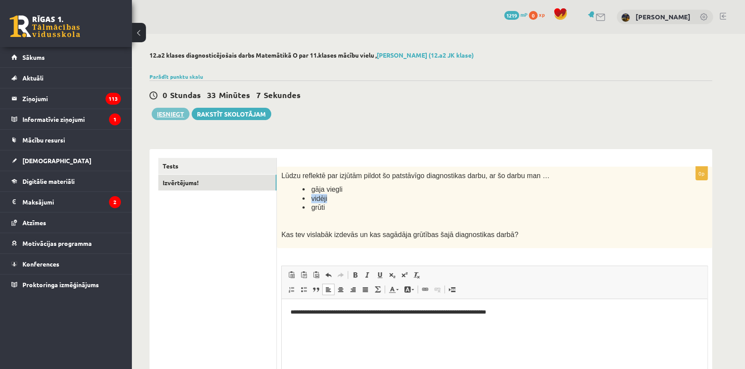
click at [175, 115] on button "Iesniegt" at bounding box center [171, 114] width 38 height 12
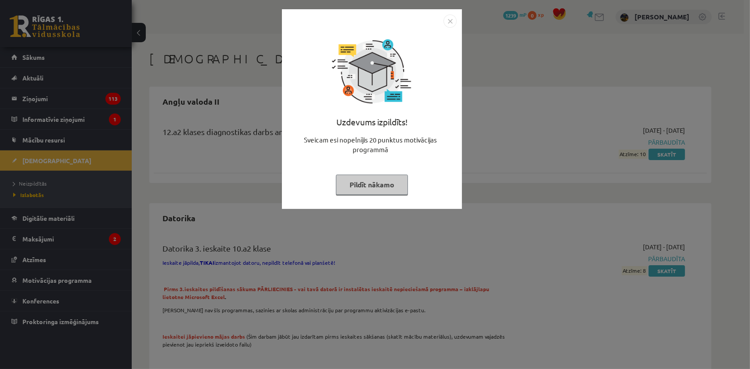
click at [372, 194] on button "Pildīt nākamo" at bounding box center [372, 184] width 72 height 20
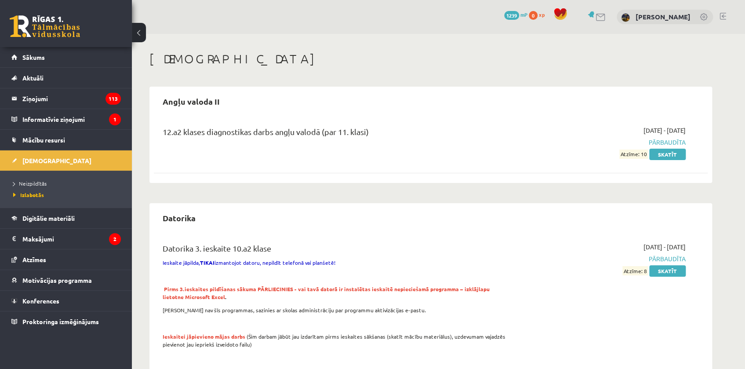
click at [40, 46] on div "0 Dāvanas 1239 mP 0 xp" at bounding box center [66, 23] width 132 height 47
click at [38, 54] on span "Sākums" at bounding box center [33, 57] width 22 height 8
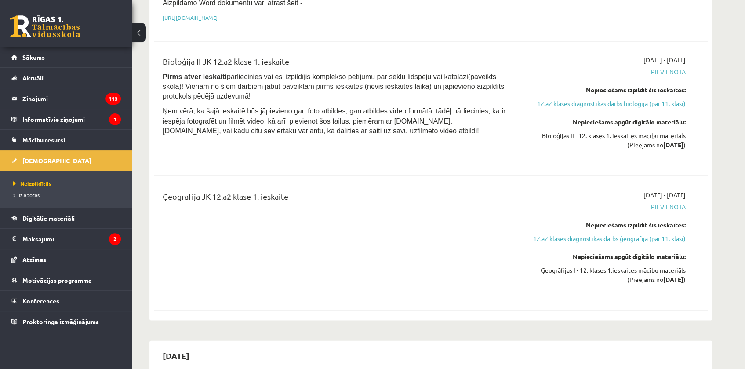
scroll to position [719, 0]
